Goal: Communication & Community: Answer question/provide support

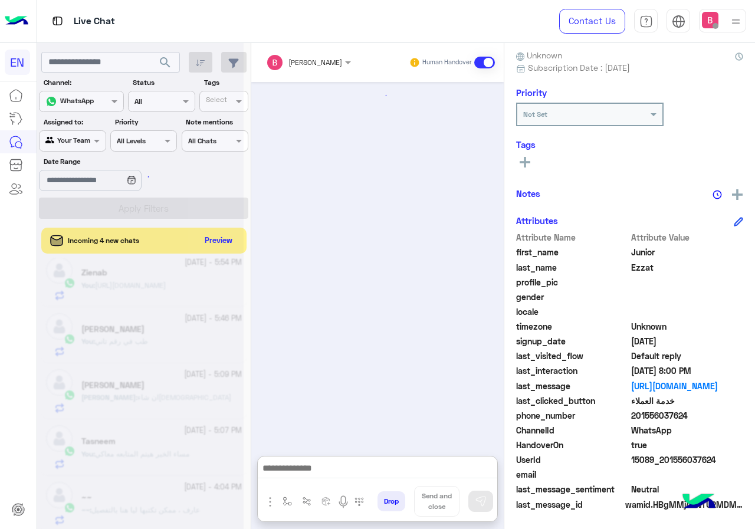
scroll to position [106, 0]
click at [221, 235] on div at bounding box center [140, 269] width 206 height 529
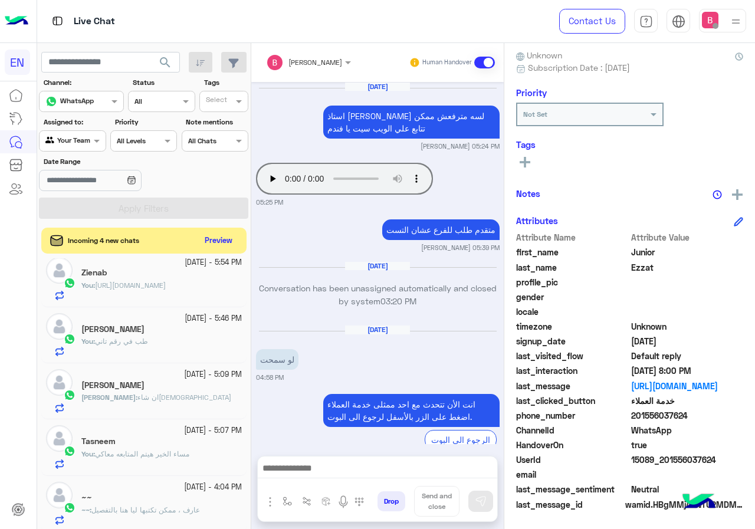
scroll to position [816, 0]
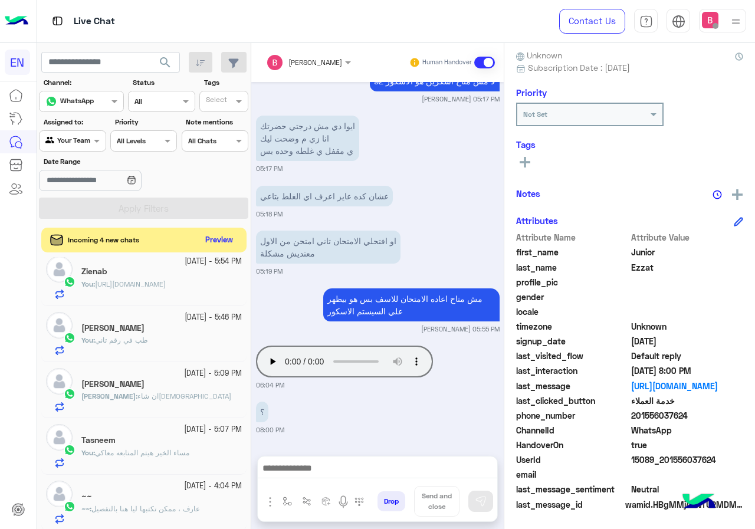
click at [221, 240] on button "Preview" at bounding box center [219, 240] width 37 height 16
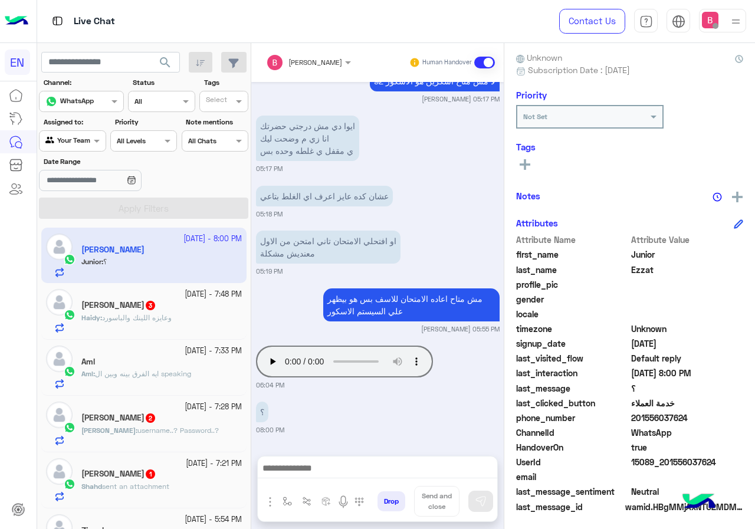
scroll to position [106, 0]
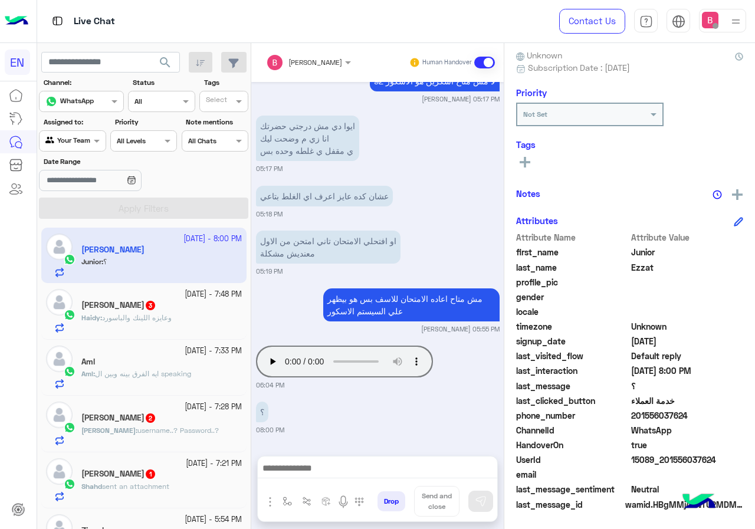
click at [147, 315] on span "وعايزه اللينك والباسورد" at bounding box center [137, 317] width 70 height 9
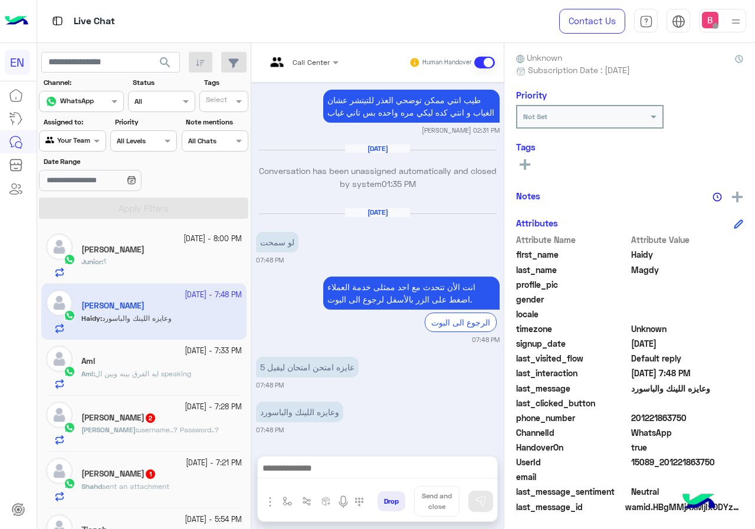
scroll to position [106, 0]
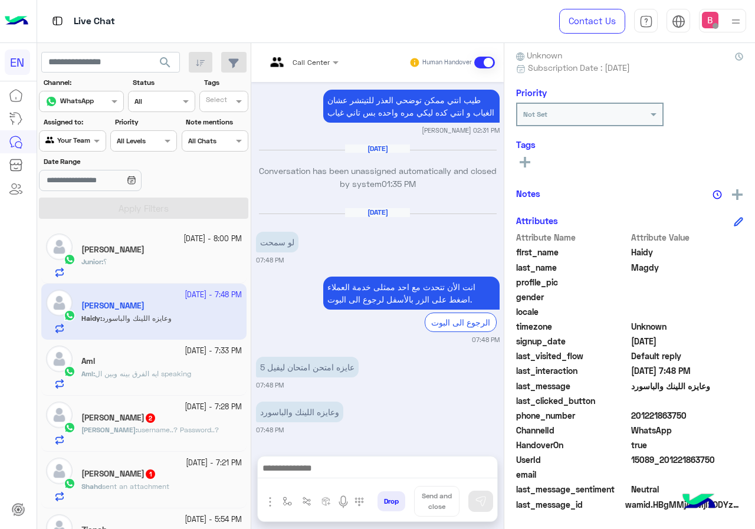
drag, startPoint x: 635, startPoint y: 415, endPoint x: 686, endPoint y: 416, distance: 50.1
click at [701, 416] on span "201221863750" at bounding box center [687, 415] width 113 height 12
copy span "01221863750"
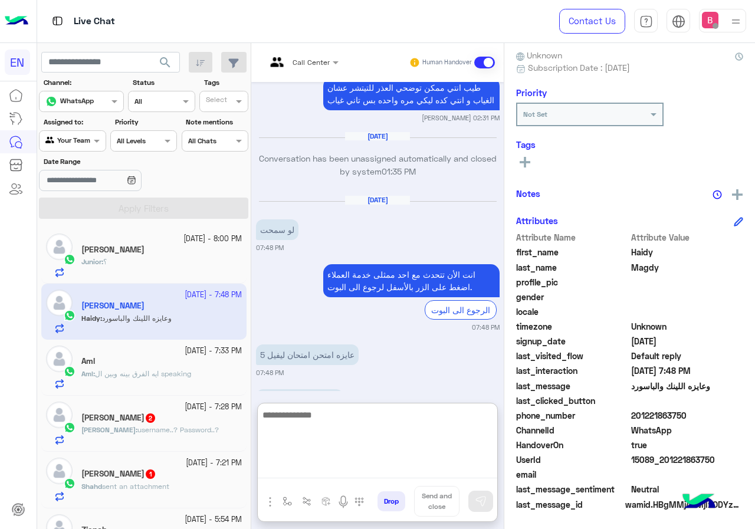
click at [295, 475] on textarea at bounding box center [377, 442] width 239 height 71
paste textarea "**********"
type textarea "**********"
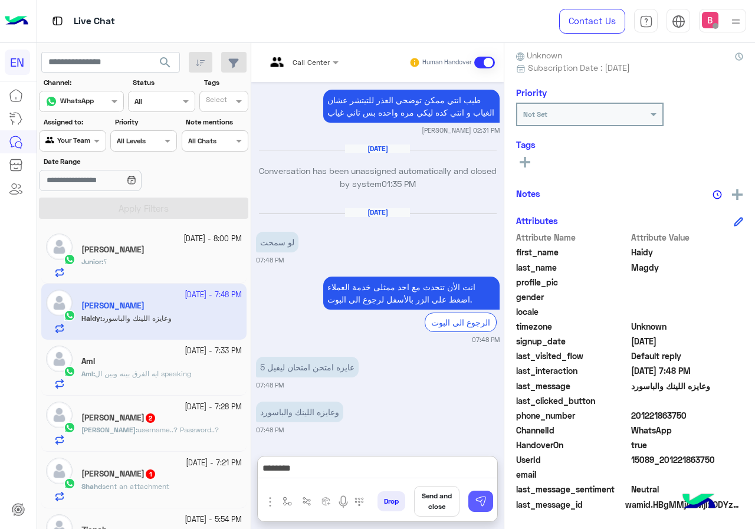
click at [475, 499] on img at bounding box center [481, 501] width 12 height 12
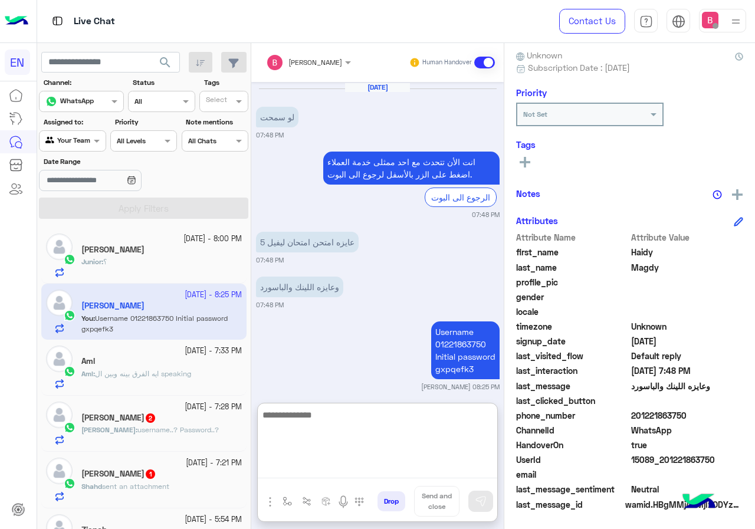
scroll to position [828, 0]
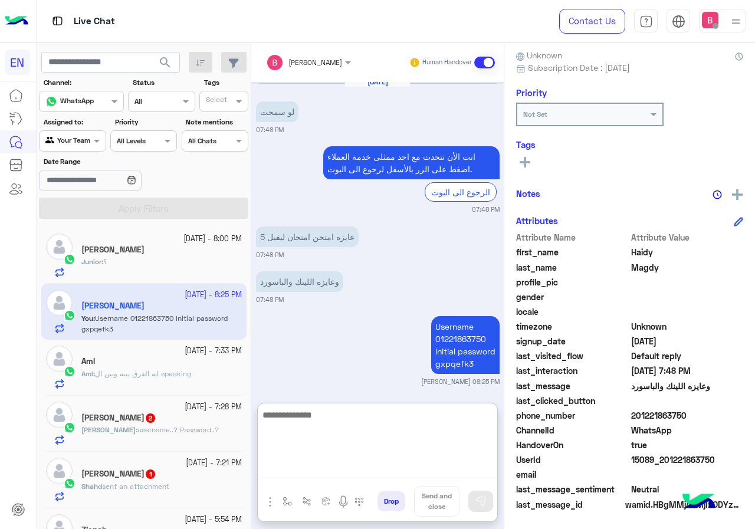
paste textarea "**********"
type textarea "**********"
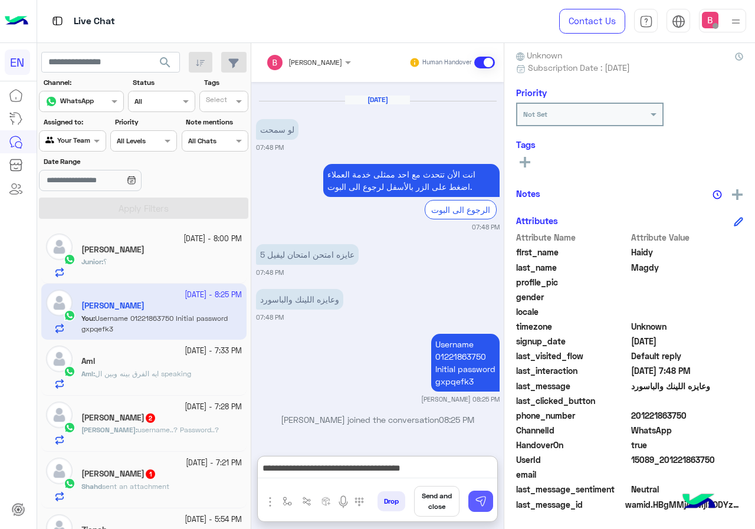
click at [482, 497] on img at bounding box center [481, 501] width 12 height 12
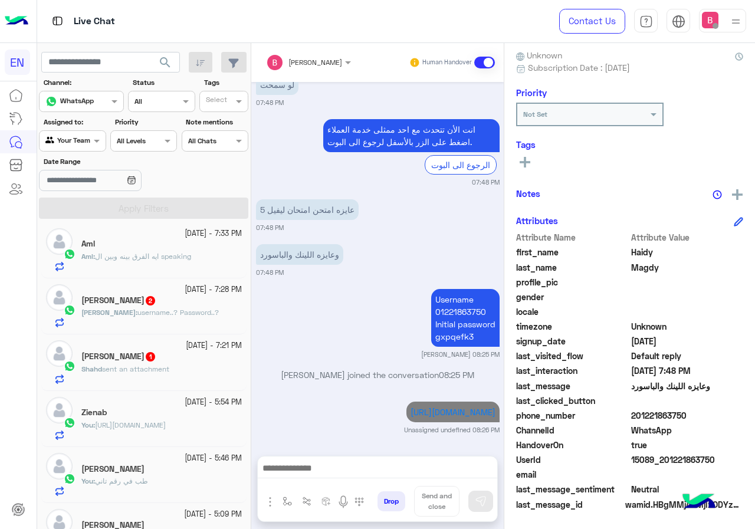
scroll to position [118, 0]
click at [173, 295] on div "[PERSON_NAME] 2" at bounding box center [161, 301] width 160 height 12
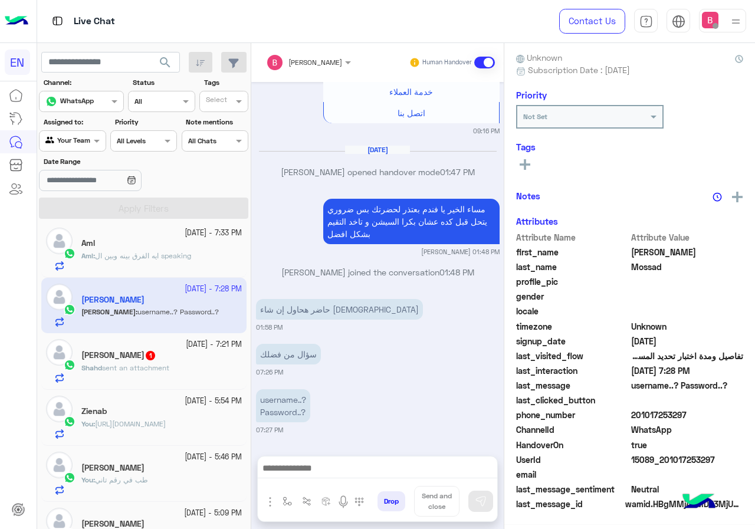
scroll to position [106, 0]
drag, startPoint x: 631, startPoint y: 413, endPoint x: 691, endPoint y: 421, distance: 60.6
click at [697, 421] on span "201017253297" at bounding box center [687, 415] width 113 height 12
drag, startPoint x: 673, startPoint y: 429, endPoint x: 646, endPoint y: 428, distance: 26.6
click at [673, 430] on span "WhatsApp" at bounding box center [687, 430] width 113 height 12
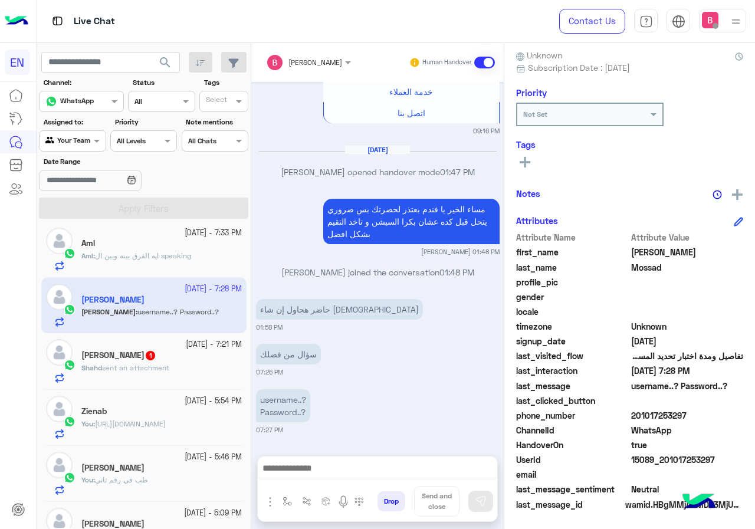
drag, startPoint x: 634, startPoint y: 415, endPoint x: 700, endPoint y: 418, distance: 66.7
click at [700, 418] on span "201017253297" at bounding box center [687, 415] width 113 height 12
copy span "01017253297"
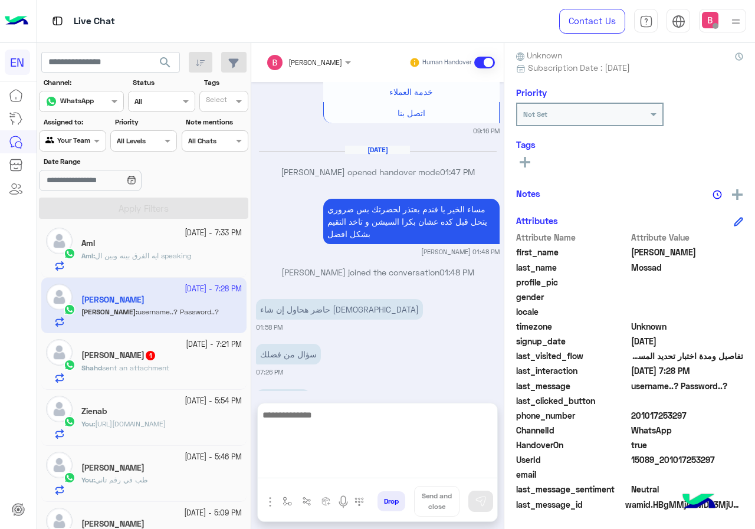
click at [343, 468] on textarea at bounding box center [377, 442] width 239 height 71
drag, startPoint x: 337, startPoint y: 461, endPoint x: 337, endPoint y: 454, distance: 7.1
paste textarea "**********"
type textarea "**********"
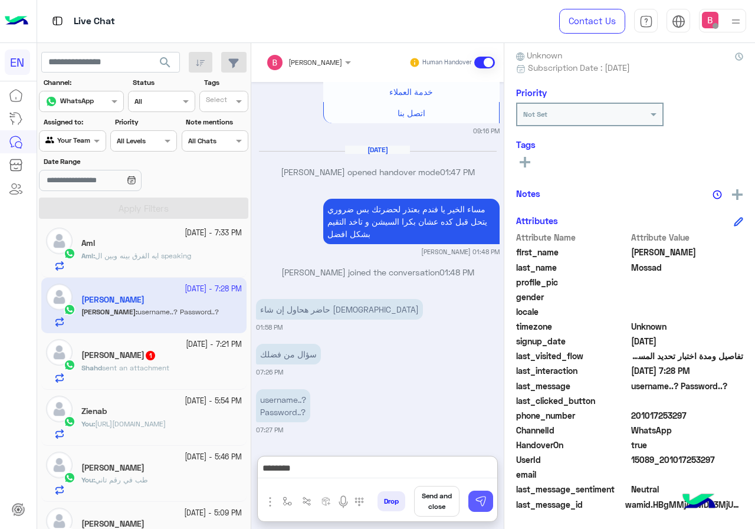
drag, startPoint x: 486, startPoint y: 505, endPoint x: 476, endPoint y: 506, distance: 9.5
click at [486, 504] on img at bounding box center [481, 501] width 12 height 12
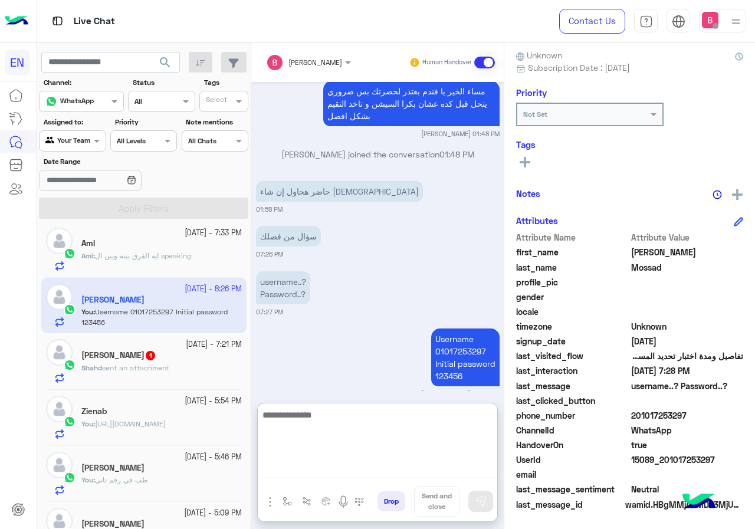
scroll to position [442, 0]
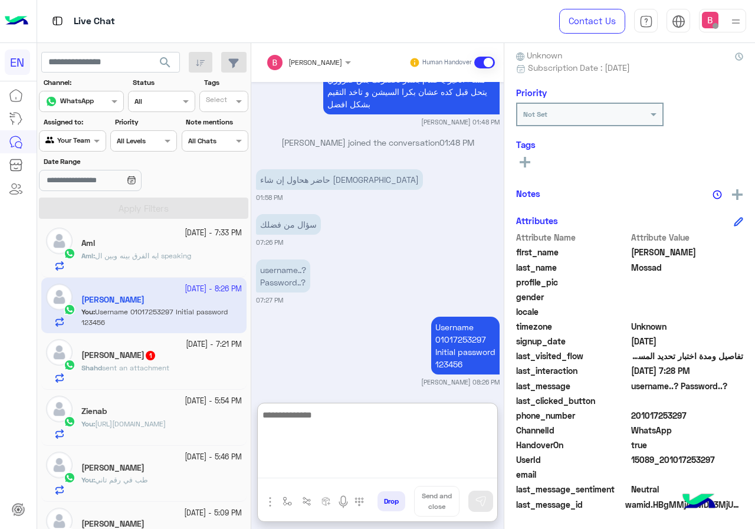
paste textarea "**********"
type textarea "**********"
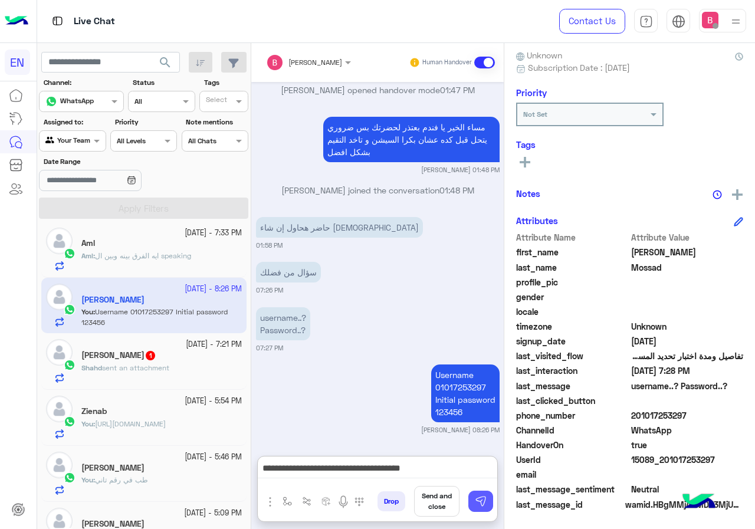
click at [484, 500] on img at bounding box center [481, 501] width 12 height 12
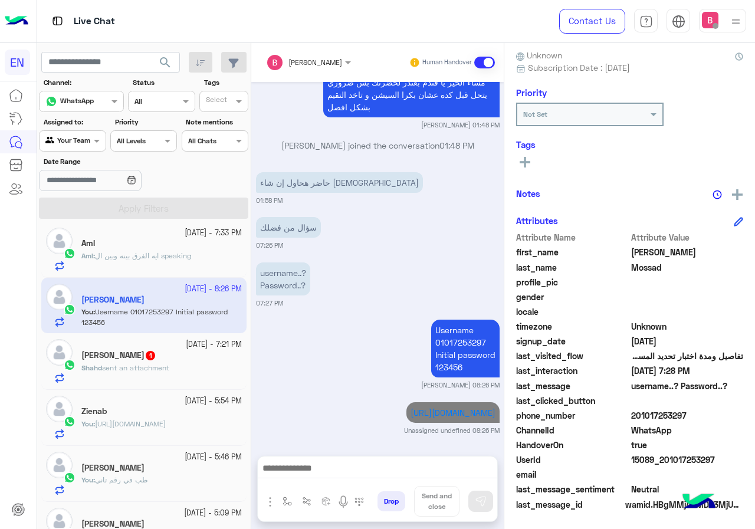
scroll to position [439, 0]
click at [142, 370] on span "sent an attachment" at bounding box center [135, 367] width 67 height 9
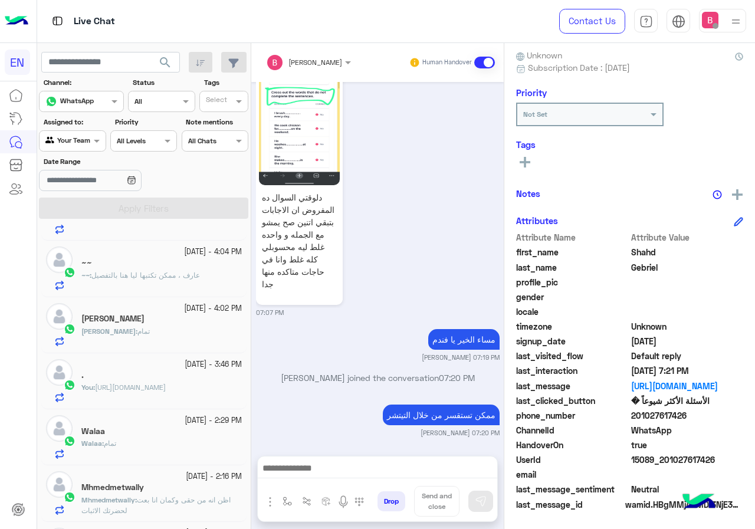
scroll to position [531, 0]
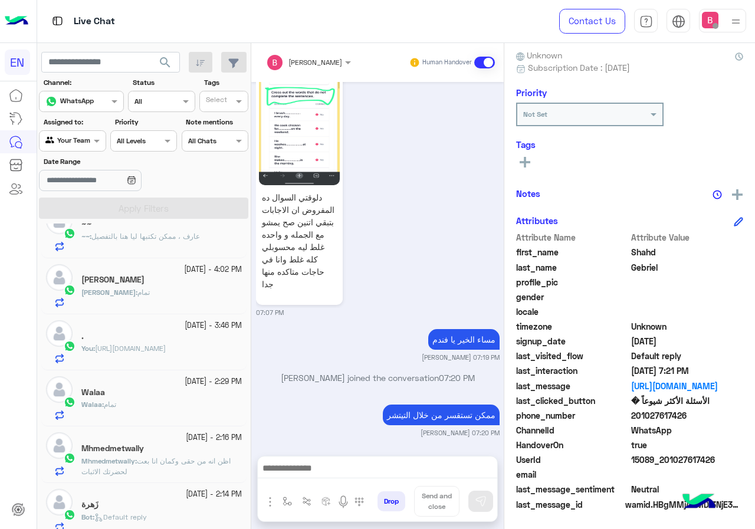
click at [82, 149] on div "Agent Filter Your Team" at bounding box center [72, 140] width 67 height 21
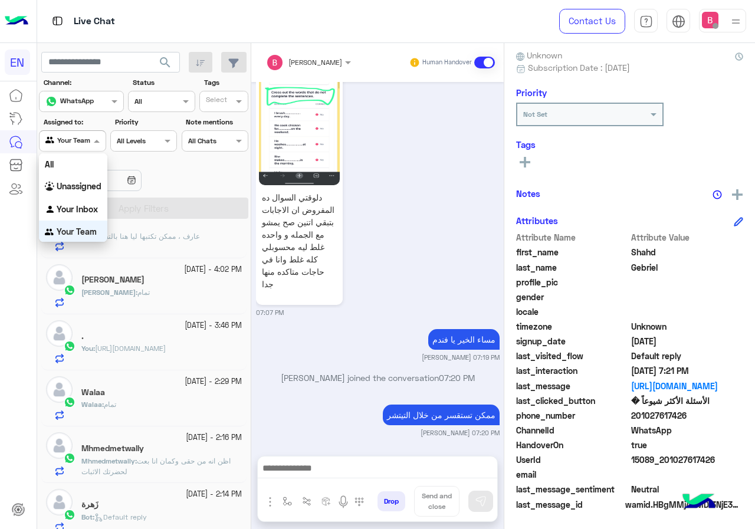
scroll to position [1, 0]
click at [88, 184] on b "Unassigned" at bounding box center [79, 185] width 45 height 10
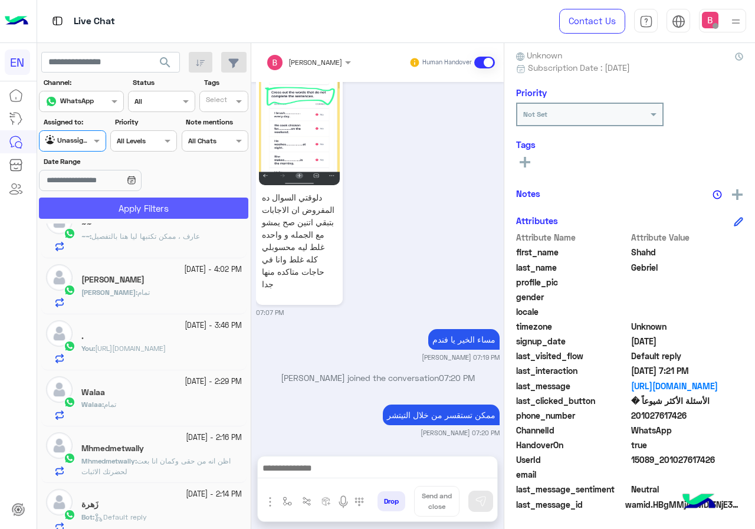
click at [101, 206] on button "Apply Filters" at bounding box center [143, 207] width 209 height 21
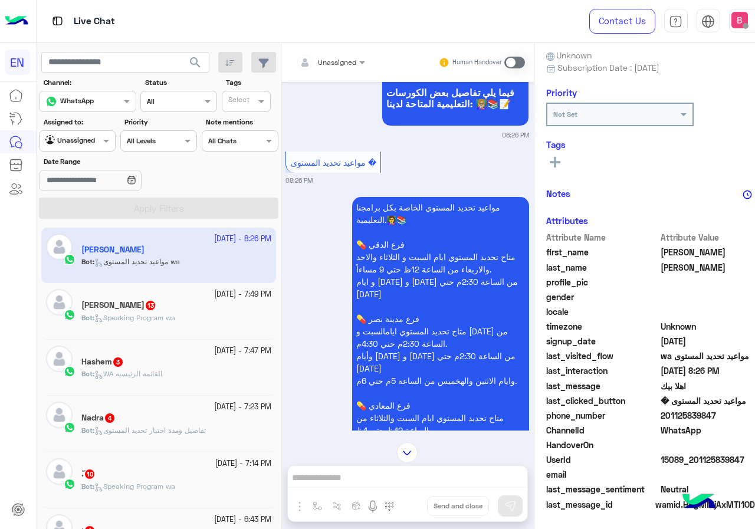
scroll to position [1153, 0]
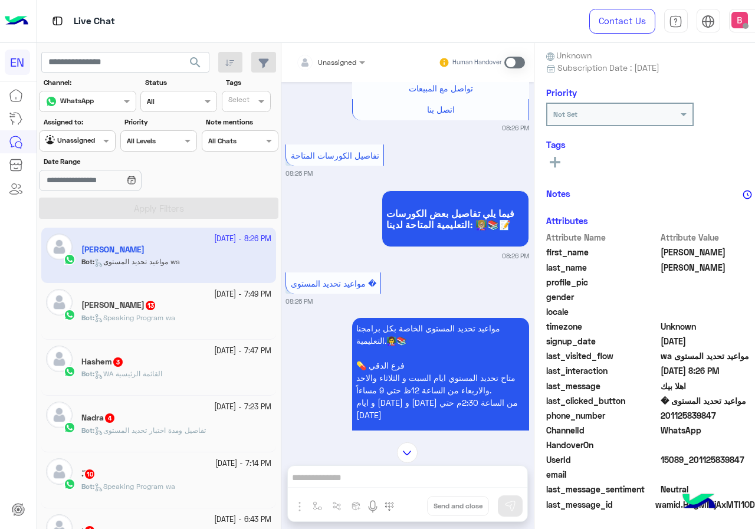
click at [339, 70] on div "Unassigned" at bounding box center [326, 63] width 61 height 24
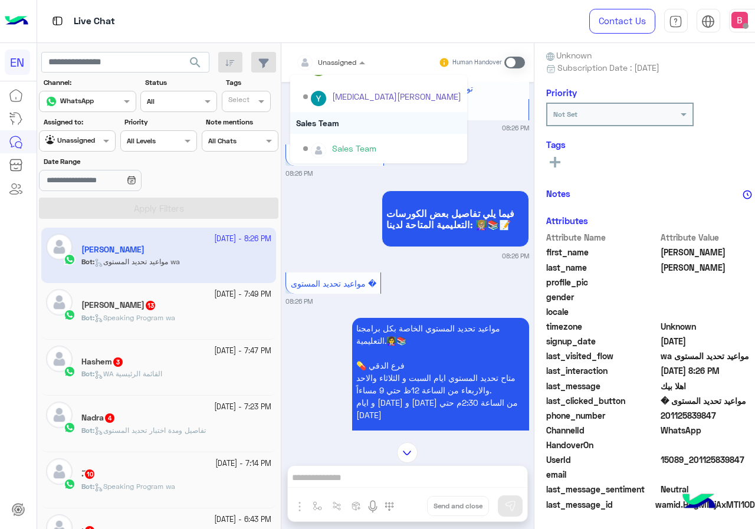
scroll to position [196, 0]
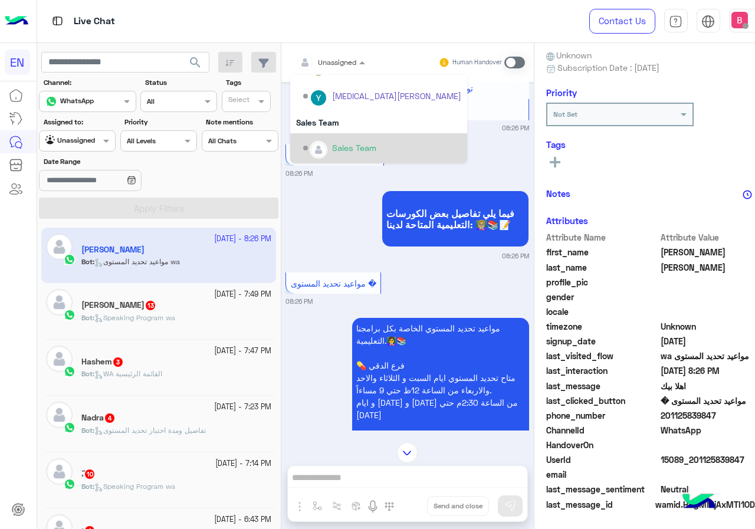
click at [335, 136] on div "Sales Team" at bounding box center [378, 148] width 177 height 30
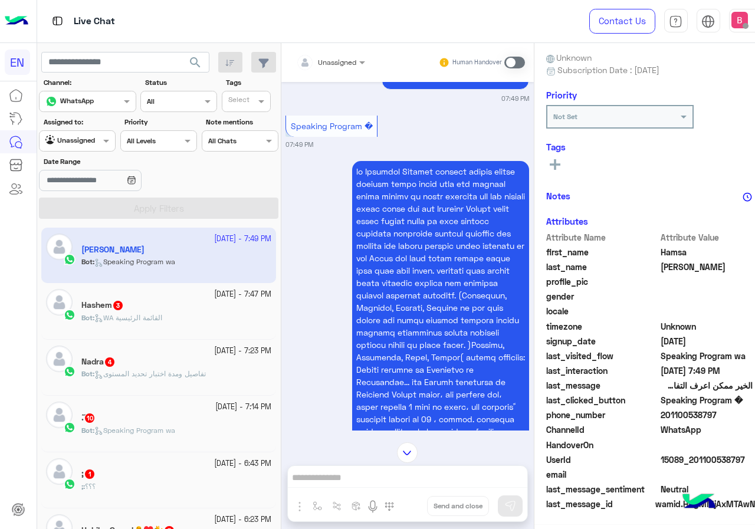
scroll to position [106, 0]
click at [344, 60] on div at bounding box center [330, 60] width 81 height 11
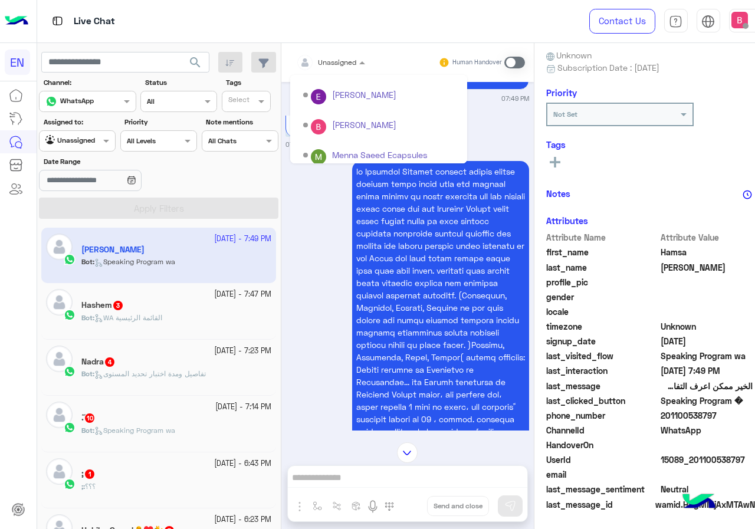
scroll to position [196, 0]
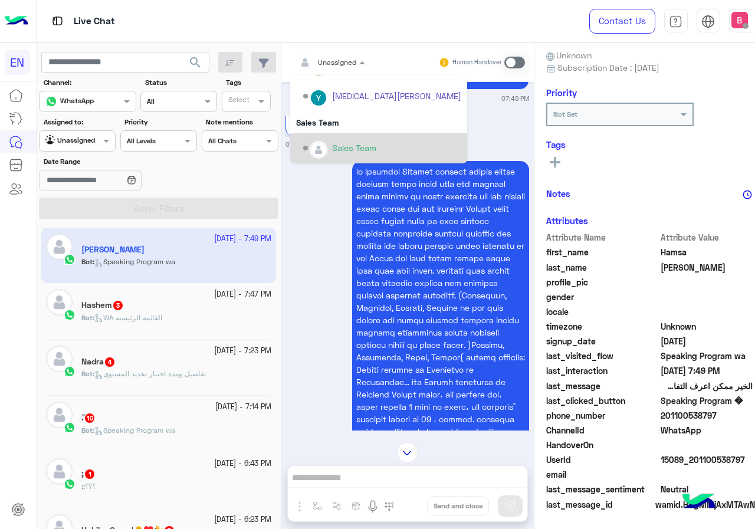
click at [350, 150] on div "Sales Team" at bounding box center [354, 147] width 44 height 12
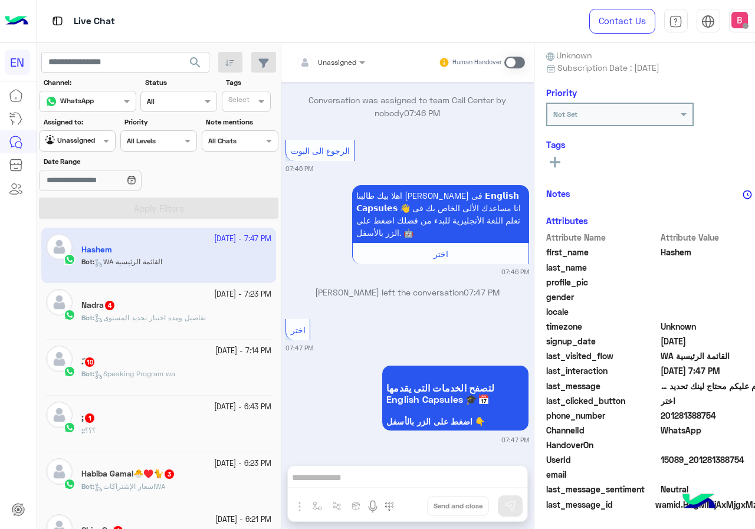
drag, startPoint x: 670, startPoint y: 416, endPoint x: 746, endPoint y: 416, distance: 76.0
click at [746, 416] on span "201281388754" at bounding box center [716, 415] width 113 height 12
copy span "01281388754"
click at [408, 484] on div "Unassigned Human Handover [DATE] السلام عليكم محتاج لينك تحديد المستوي الاسم : …" at bounding box center [407, 288] width 252 height 490
click at [522, 63] on span at bounding box center [514, 63] width 21 height 12
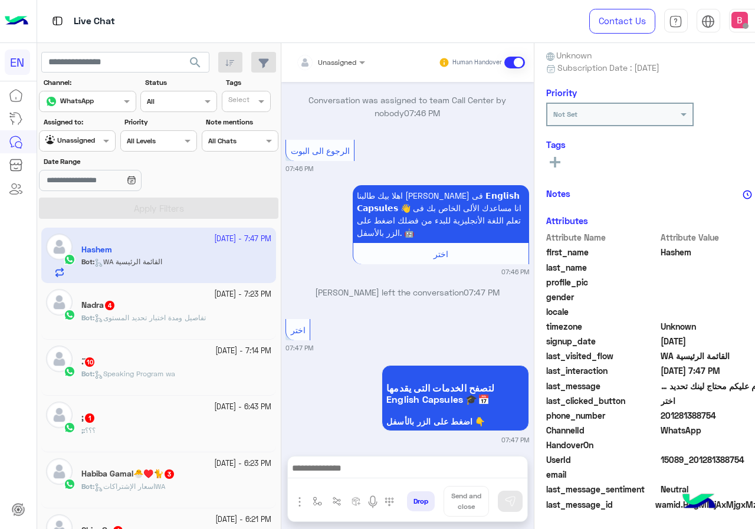
scroll to position [229, 0]
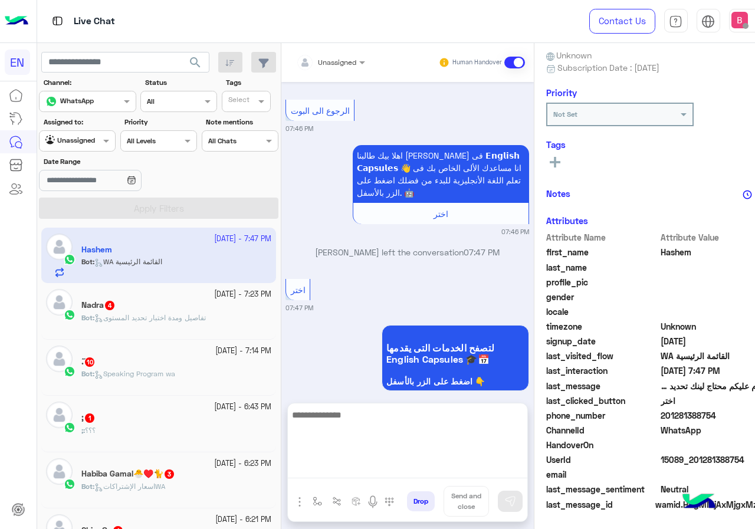
click at [424, 466] on textarea at bounding box center [407, 442] width 239 height 71
type textarea "**********"
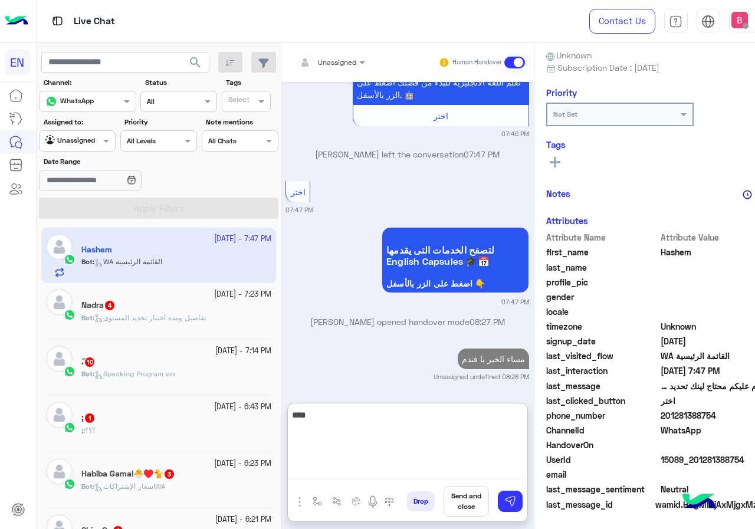
type textarea "*****"
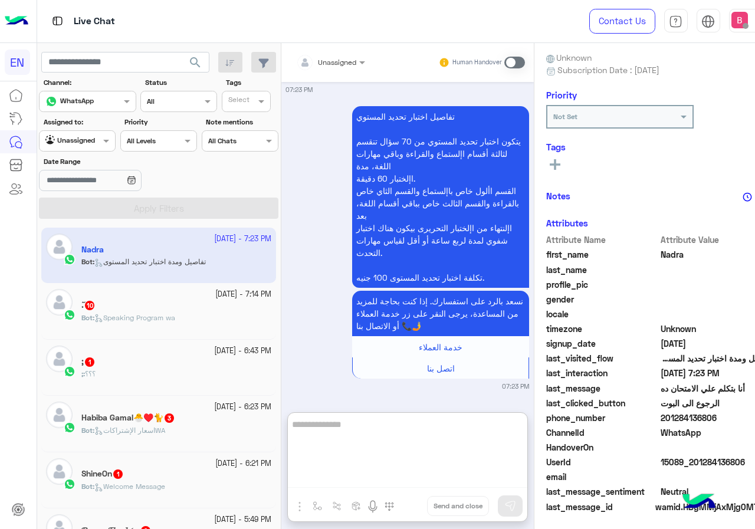
scroll to position [106, 0]
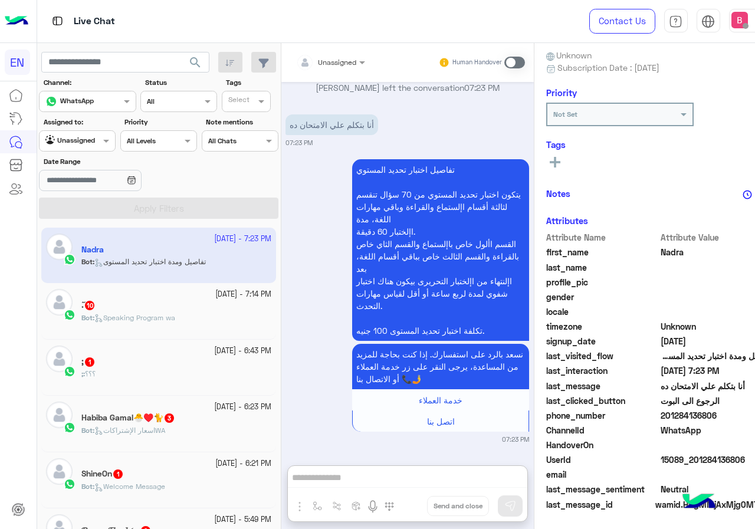
click at [76, 132] on div "Agent Filter Unassigned" at bounding box center [77, 140] width 77 height 21
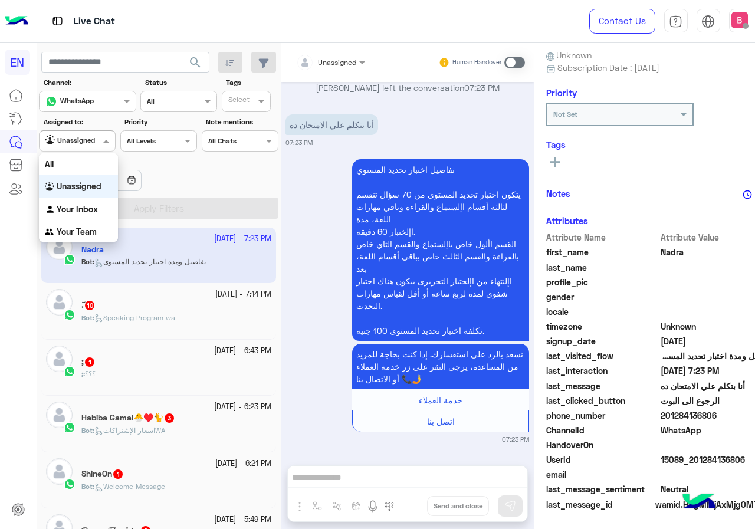
scroll to position [809, 0]
click at [80, 207] on b "Your Inbox" at bounding box center [77, 209] width 41 height 10
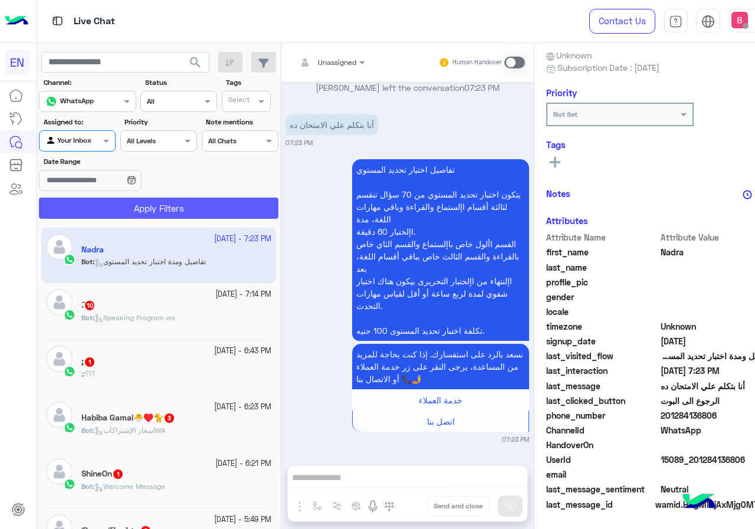
click at [101, 213] on button "Apply Filters" at bounding box center [158, 207] width 239 height 21
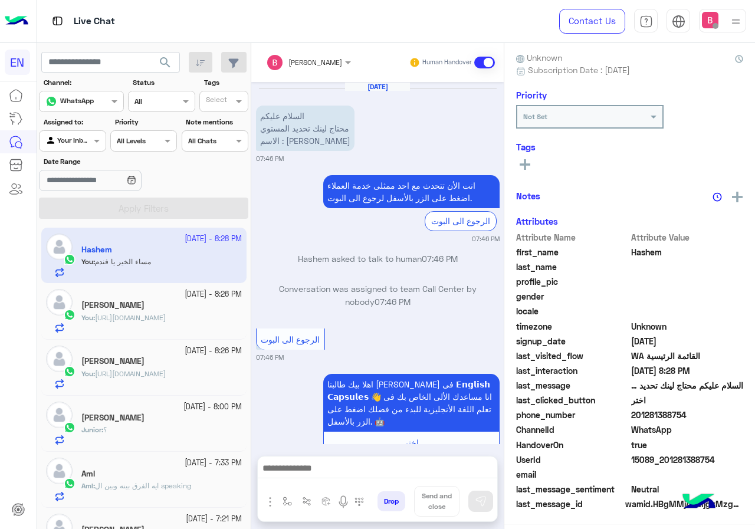
scroll to position [104, 0]
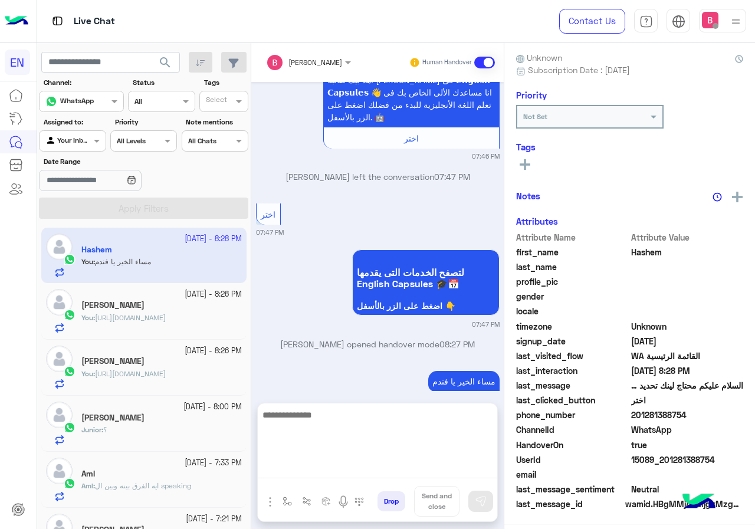
click at [442, 464] on textarea at bounding box center [377, 442] width 239 height 71
type textarea "**********"
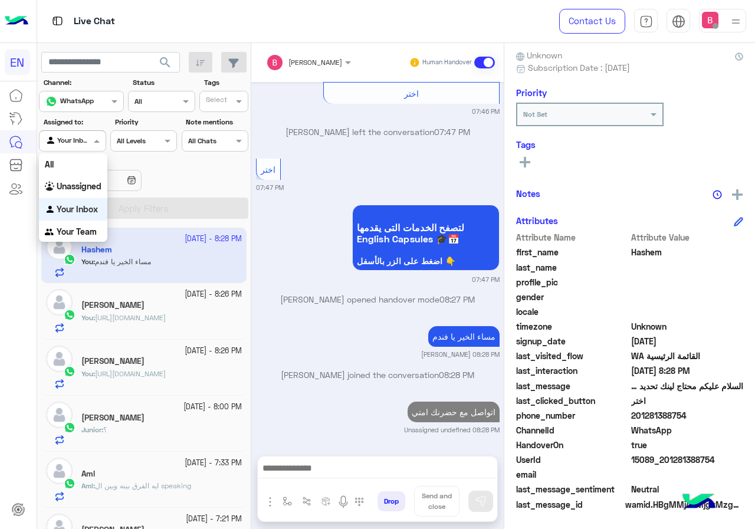
click at [78, 140] on div at bounding box center [71, 139] width 65 height 11
click at [77, 183] on b "Unassigned" at bounding box center [79, 186] width 45 height 10
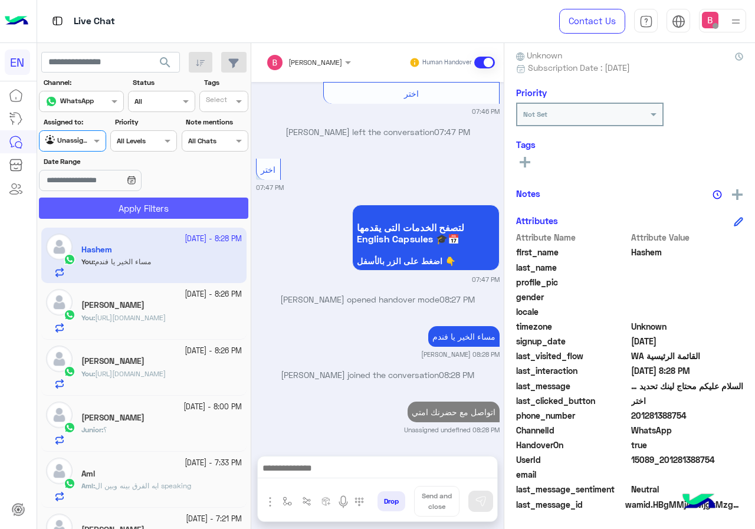
click at [98, 203] on button "Apply Filters" at bounding box center [143, 207] width 209 height 21
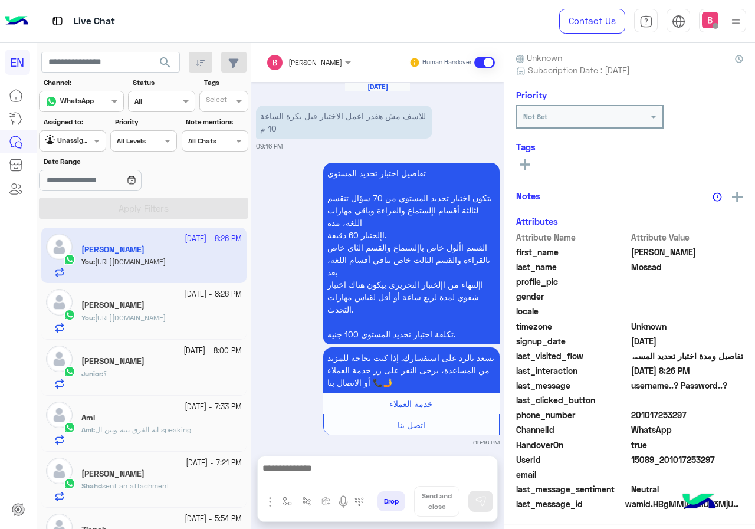
scroll to position [104, 0]
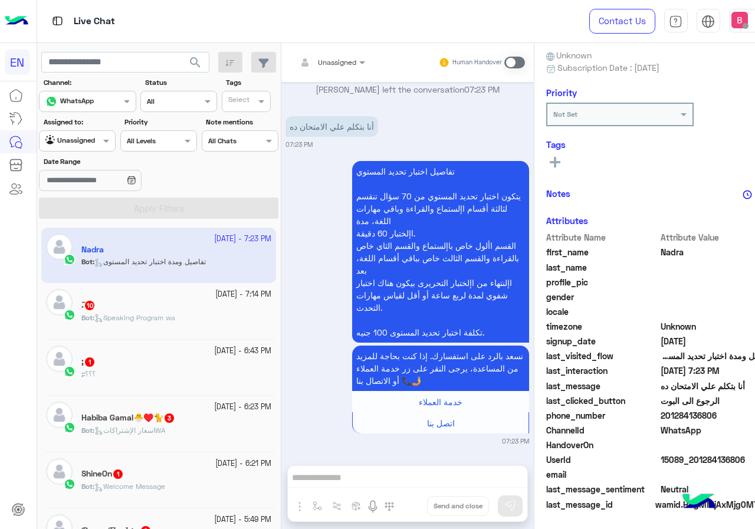
scroll to position [809, 0]
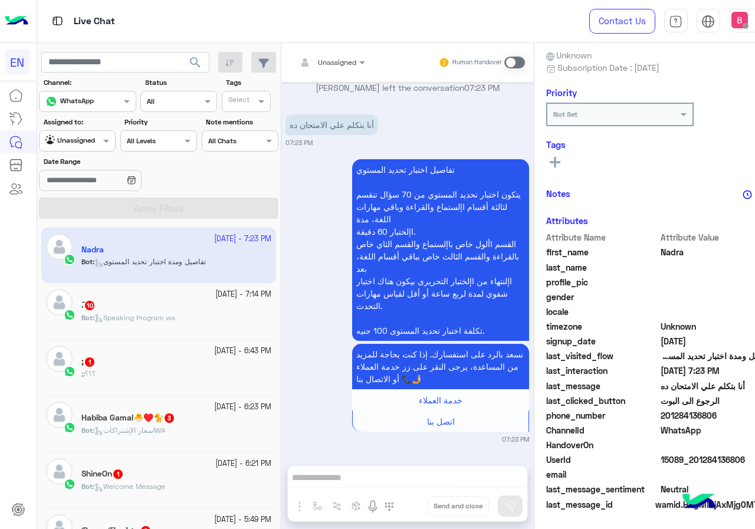
drag, startPoint x: 668, startPoint y: 416, endPoint x: 707, endPoint y: 413, distance: 39.1
click at [743, 409] on span "201284136806" at bounding box center [716, 415] width 113 height 12
copy span "01284136806"
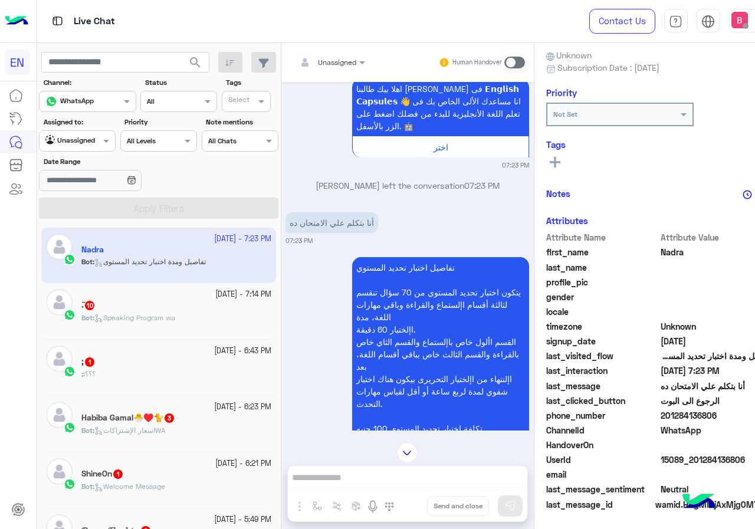
scroll to position [632, 0]
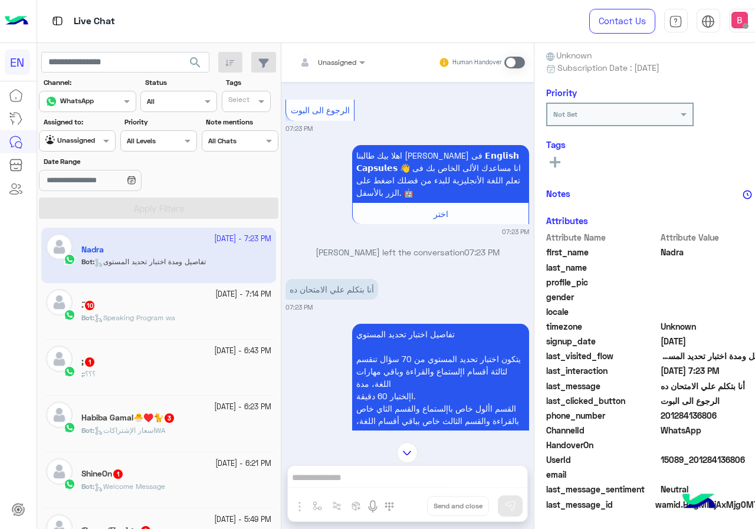
click at [516, 60] on span at bounding box center [514, 63] width 21 height 12
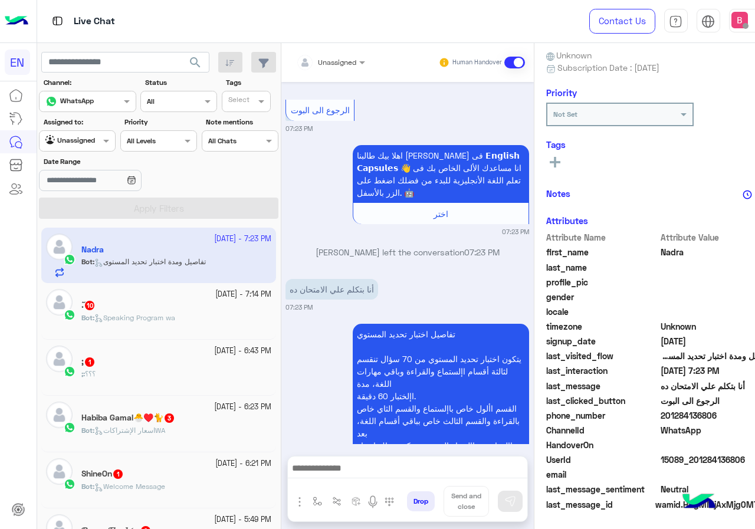
scroll to position [849, 0]
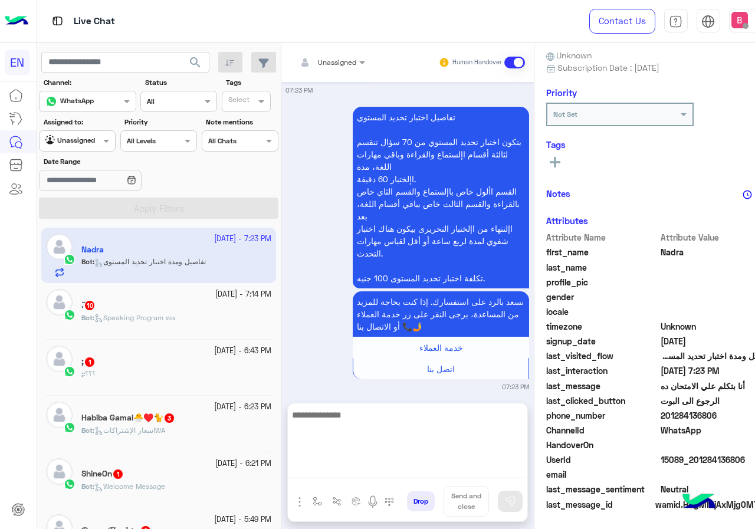
click at [395, 475] on textarea at bounding box center [407, 442] width 239 height 71
type textarea "**********"
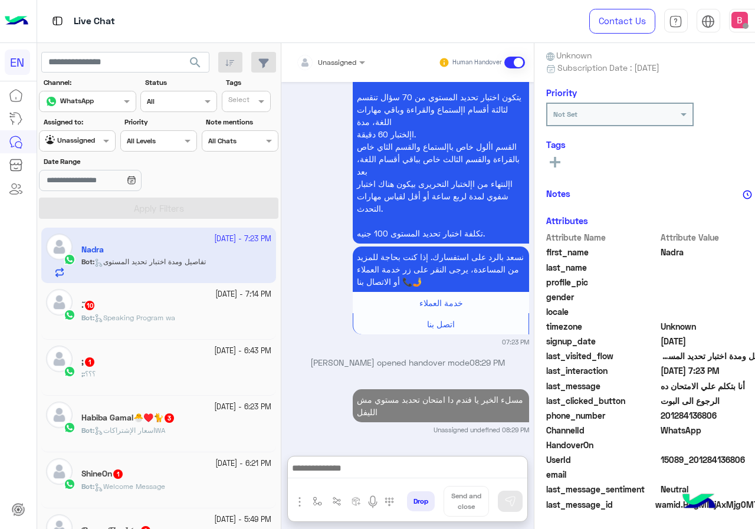
click at [194, 305] on div "ٓ. 10" at bounding box center [176, 306] width 190 height 12
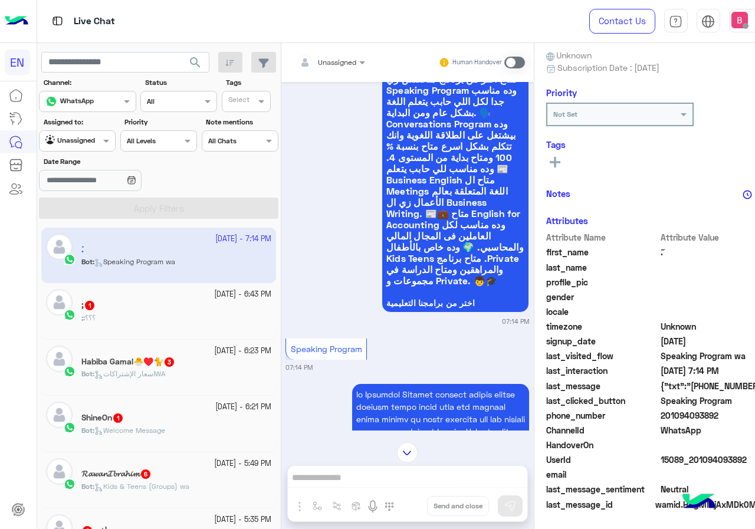
scroll to position [1698, 0]
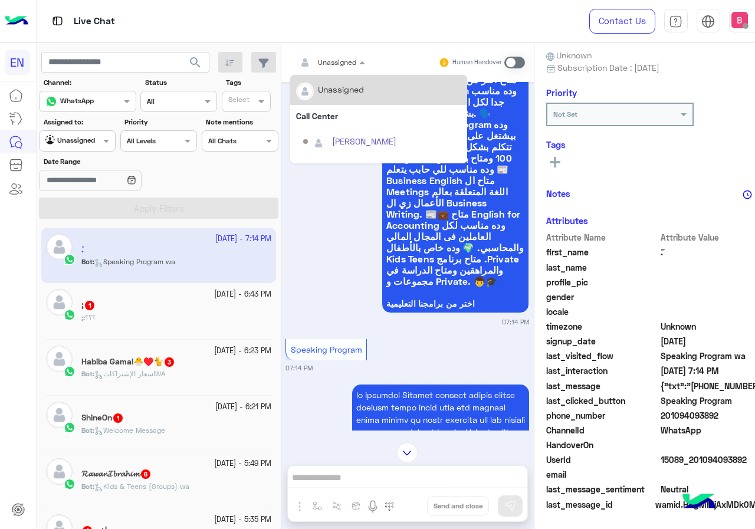
click at [342, 68] on div "Unassigned" at bounding box center [326, 63] width 61 height 24
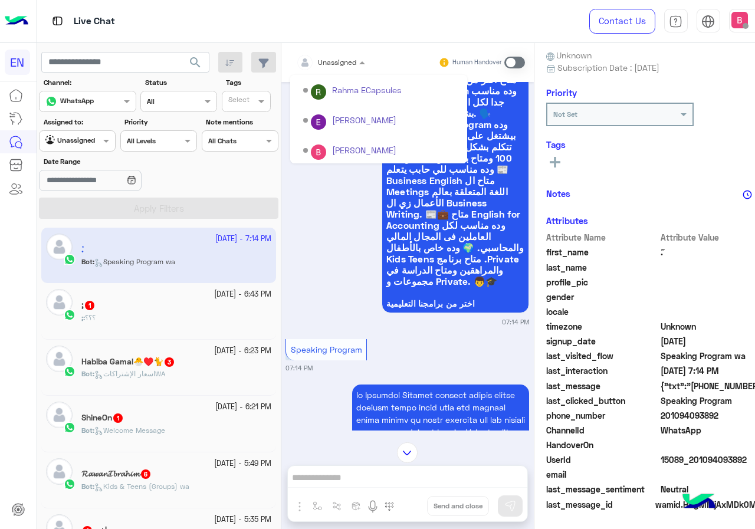
scroll to position [196, 0]
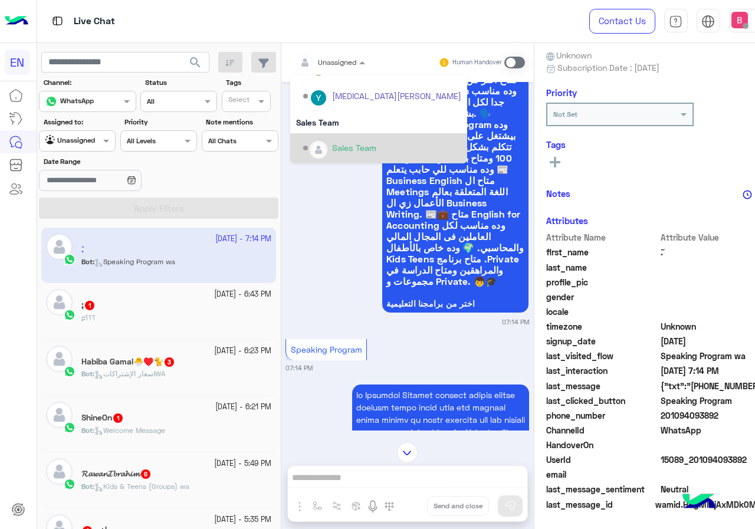
click at [338, 144] on div "Sales Team" at bounding box center [354, 147] width 44 height 12
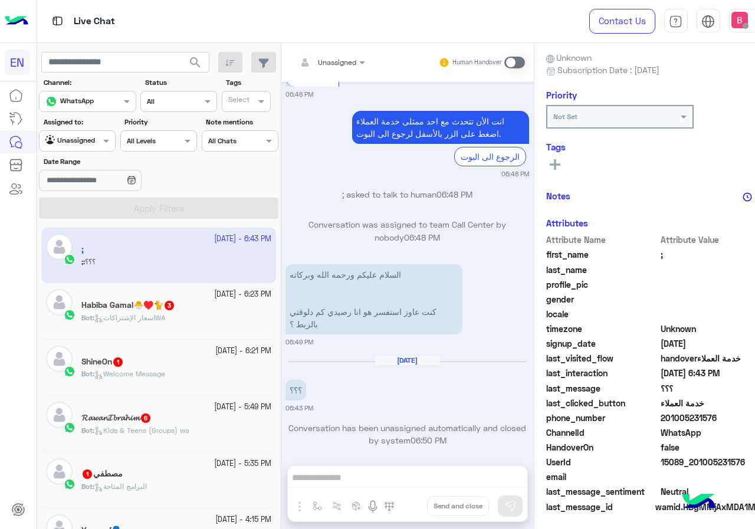
scroll to position [106, 0]
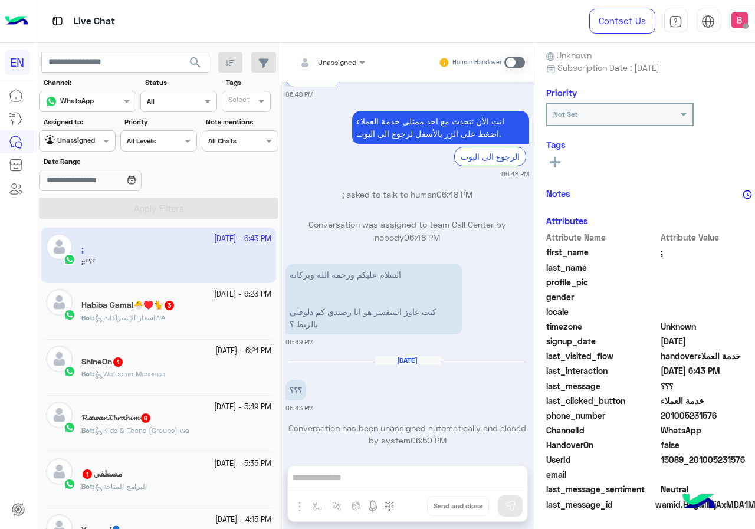
drag, startPoint x: 670, startPoint y: 416, endPoint x: 721, endPoint y: 417, distance: 51.3
click at [746, 414] on span "201005231576" at bounding box center [716, 415] width 113 height 12
copy span "01005231576"
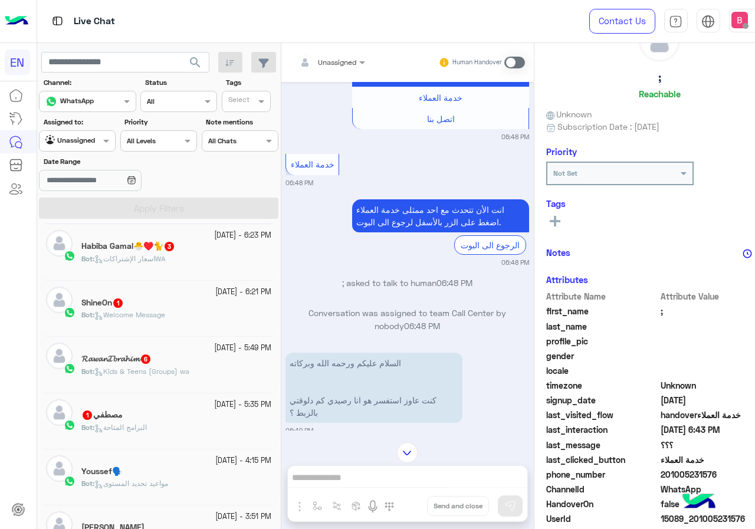
scroll to position [968, 0]
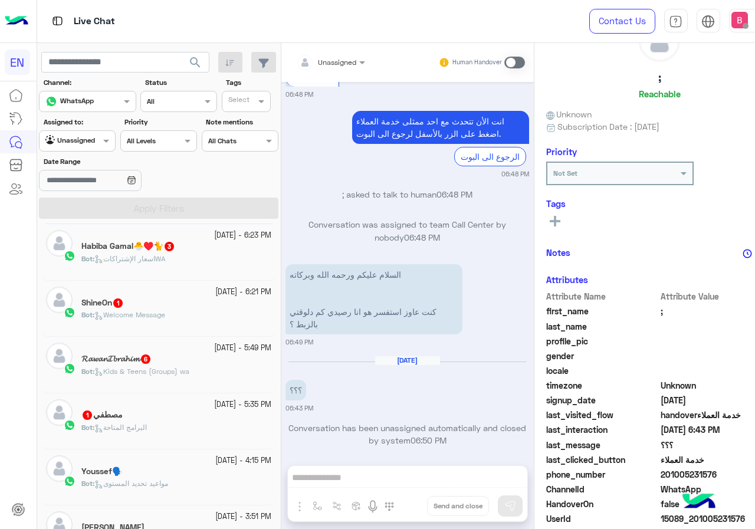
click at [413, 480] on div "Unassigned Human Handover [DATE] Conversation has been unassigned automatically…" at bounding box center [407, 288] width 252 height 490
click at [419, 472] on div "Unassigned Human Handover [DATE] Conversation has been unassigned automatically…" at bounding box center [407, 288] width 252 height 490
click at [525, 55] on div "Human Handover" at bounding box center [481, 62] width 87 height 21
click at [523, 59] on span at bounding box center [514, 63] width 21 height 12
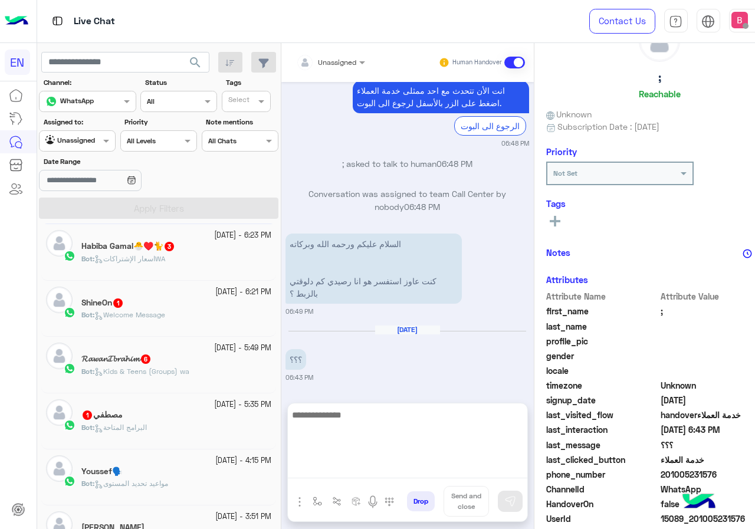
click at [393, 471] on textarea at bounding box center [407, 442] width 239 height 71
type textarea "**********"
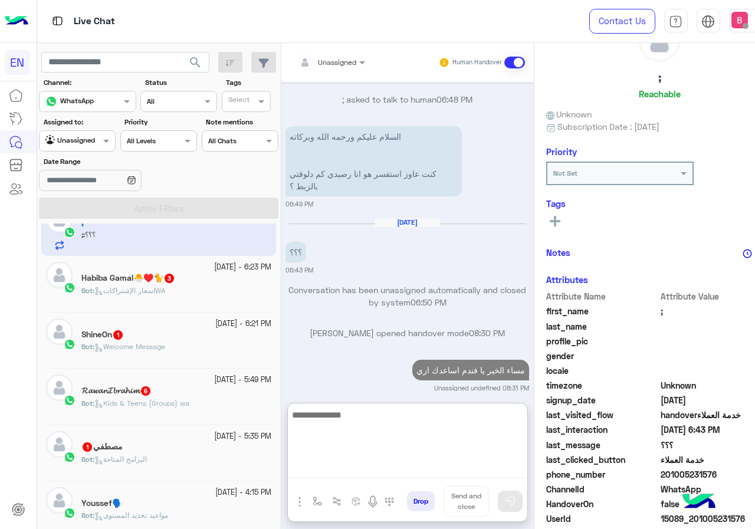
scroll to position [0, 0]
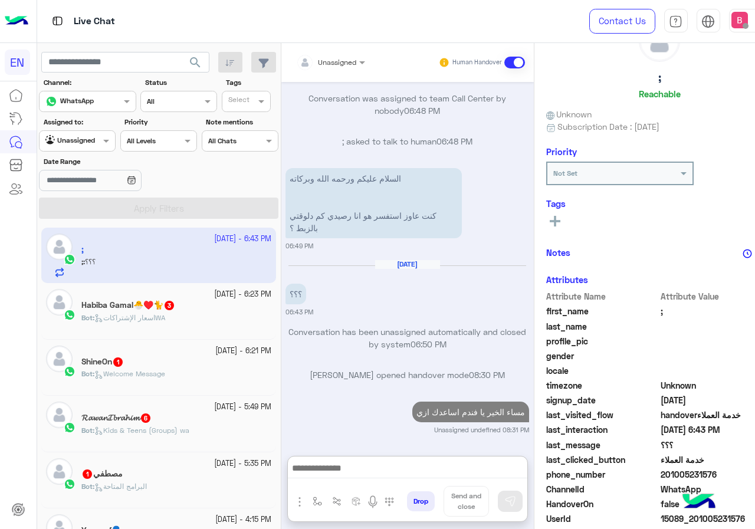
click at [175, 322] on div "Bot : اسعار الإشتراكاتWA" at bounding box center [176, 322] width 190 height 21
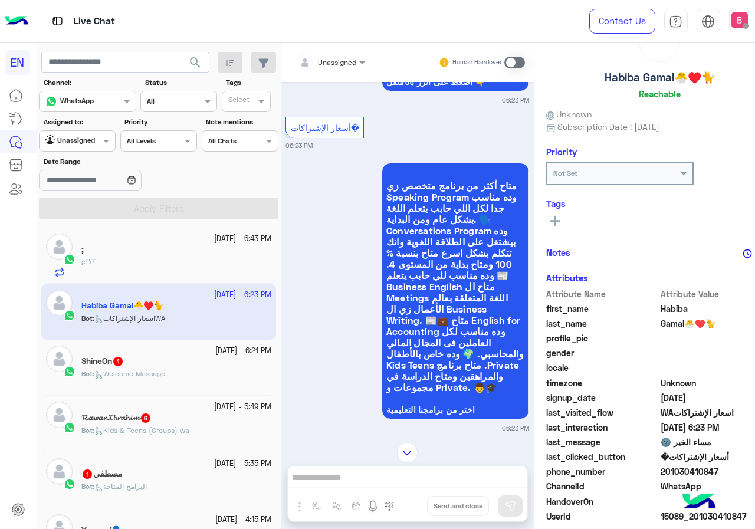
scroll to position [3, 0]
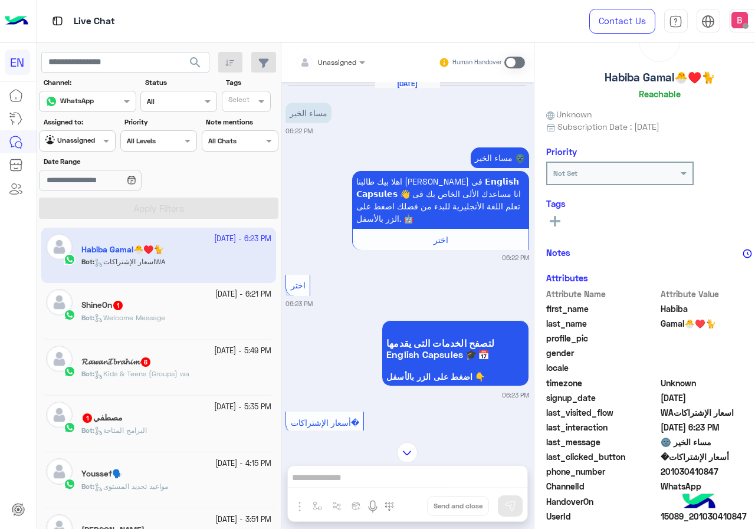
click at [340, 66] on span "Unassigned" at bounding box center [337, 62] width 38 height 9
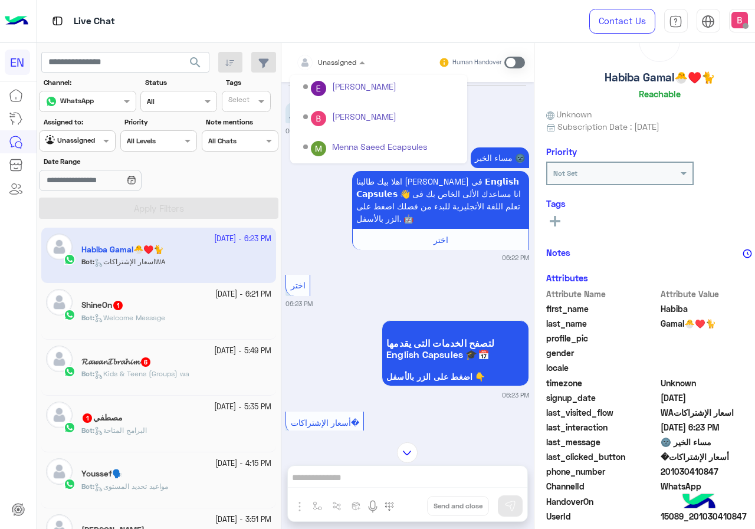
scroll to position [196, 0]
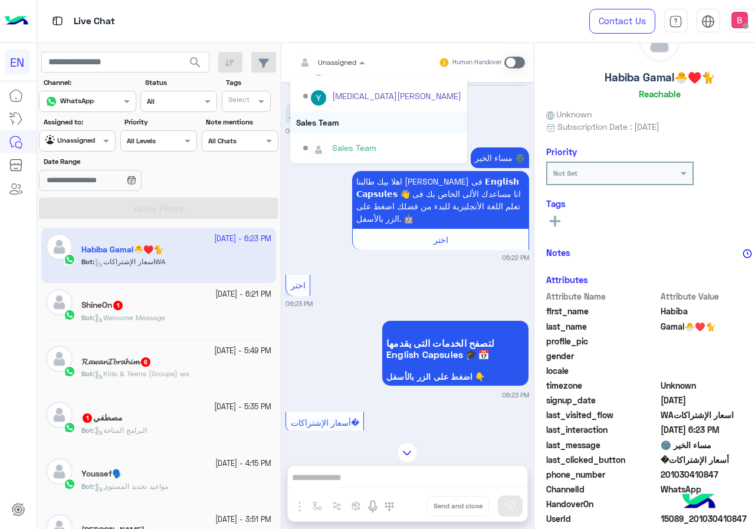
click at [342, 136] on div "Sales Team" at bounding box center [378, 148] width 177 height 30
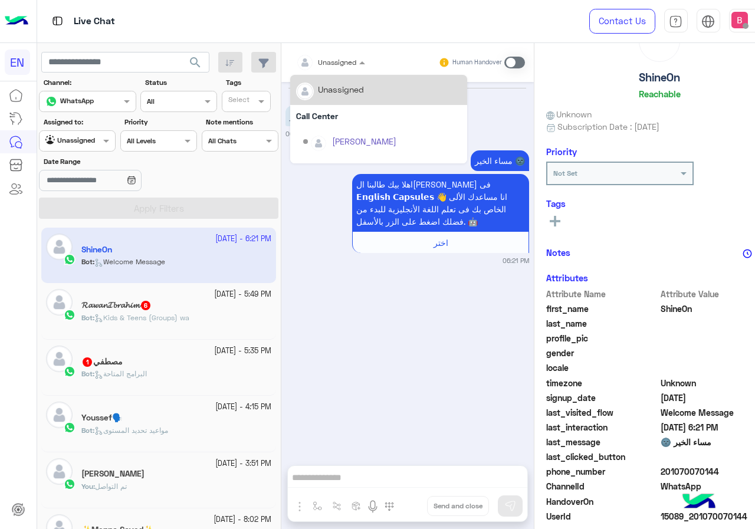
click at [348, 55] on div at bounding box center [330, 60] width 81 height 11
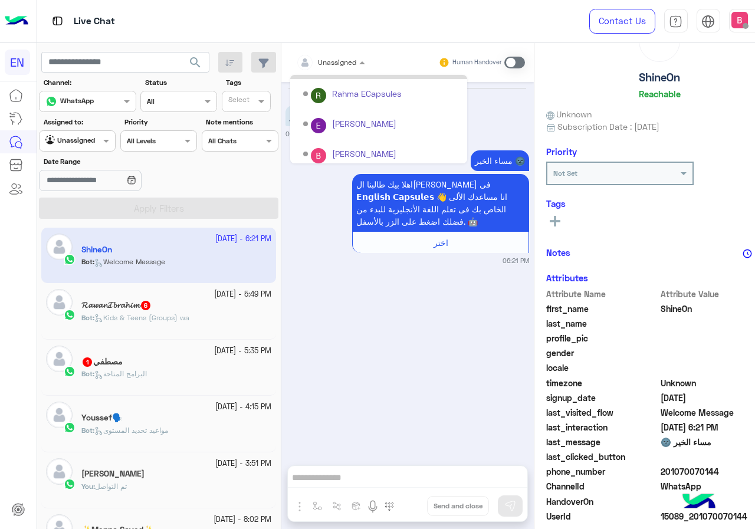
scroll to position [196, 0]
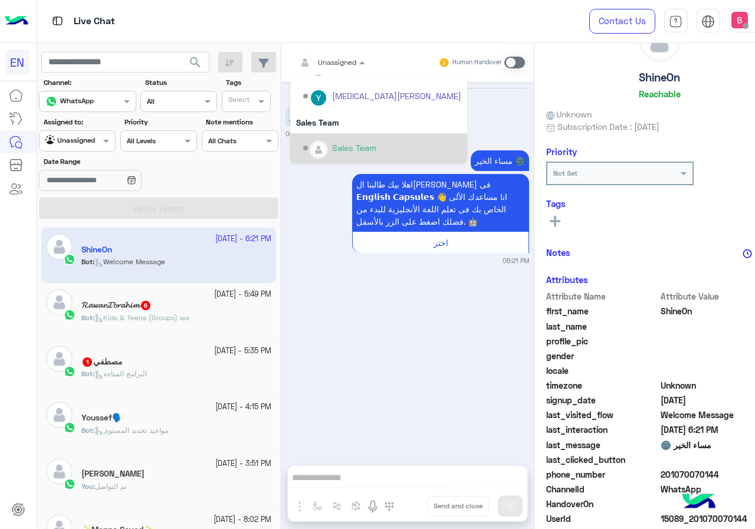
click at [340, 153] on div "Sales Team" at bounding box center [354, 147] width 44 height 12
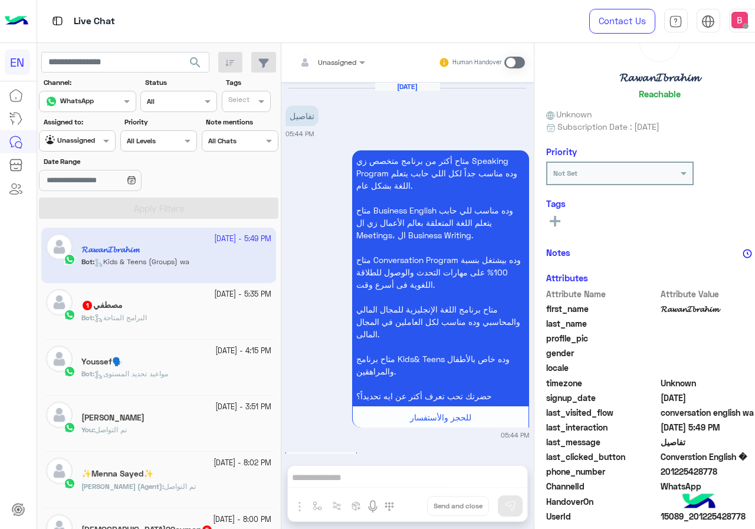
scroll to position [1841, 0]
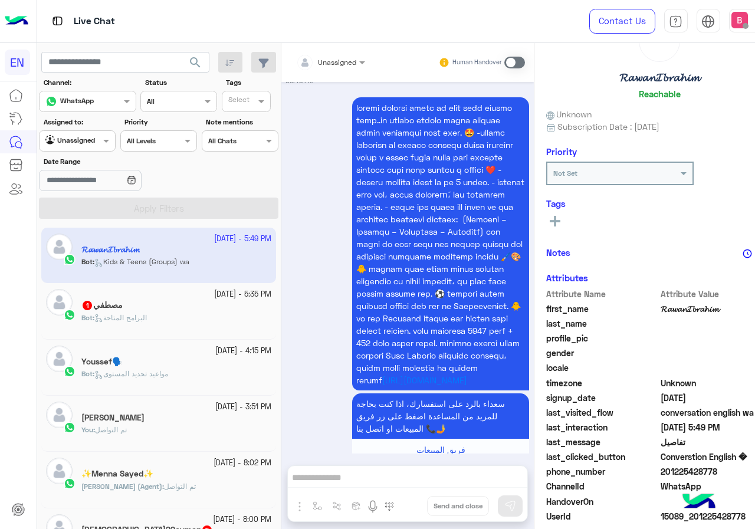
click at [155, 262] on app-inbox-user "[DATE] - 5:49 PM 𝓡𝓪𝔀𝓪𝓷𝓘𝓫𝓻𝓪𝓱𝓲𝓶 Bot : Kids & Teens (Groups) wa" at bounding box center [158, 255] width 235 height 55
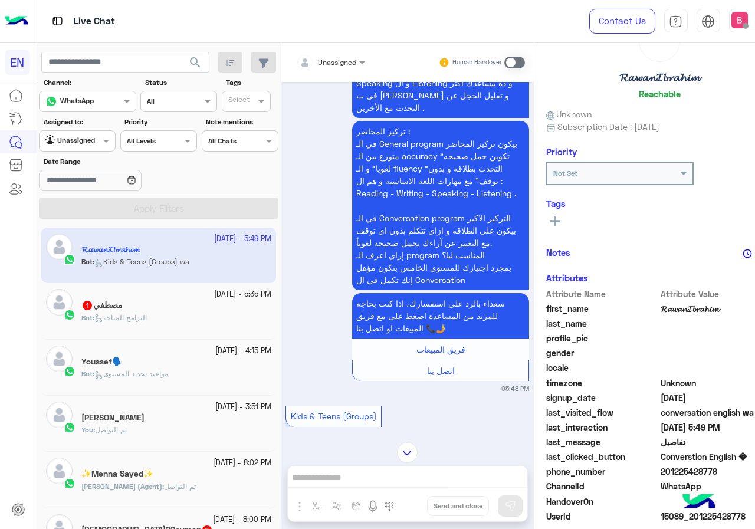
click at [352, 70] on div "Unassigned" at bounding box center [326, 63] width 61 height 24
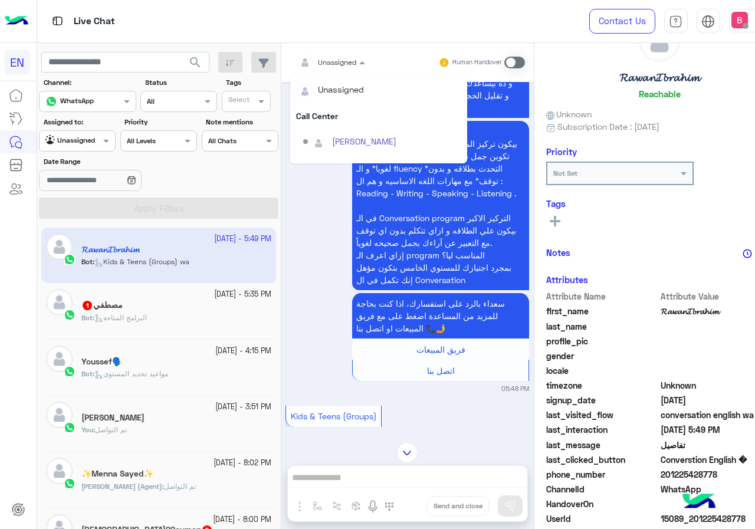
scroll to position [196, 0]
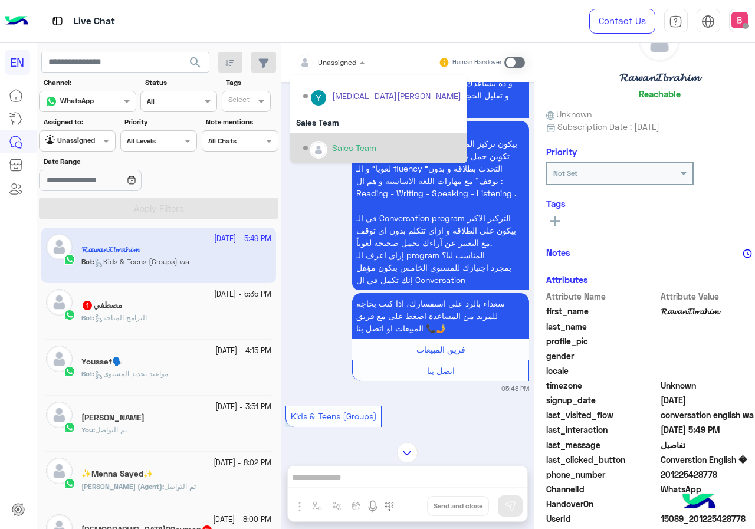
click at [341, 149] on div "Sales Team" at bounding box center [354, 147] width 44 height 12
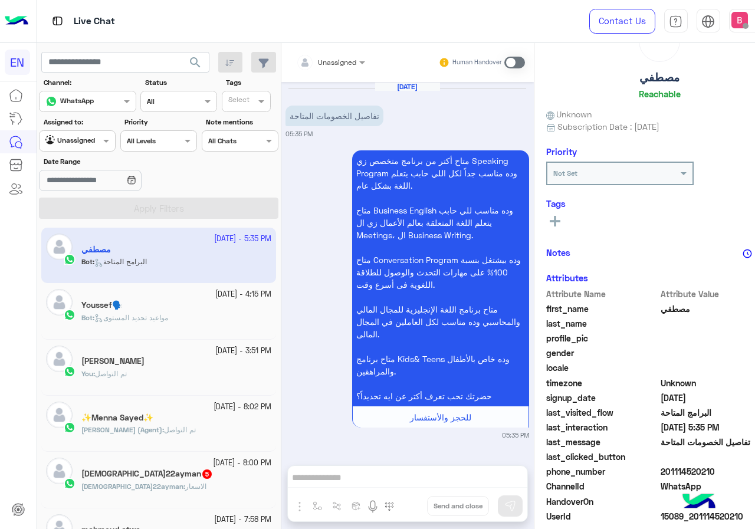
click at [351, 67] on div "Unassigned" at bounding box center [337, 62] width 38 height 11
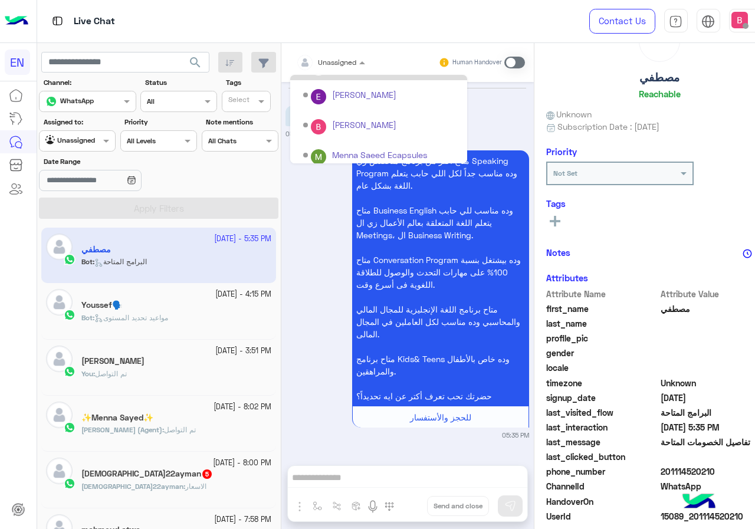
scroll to position [196, 0]
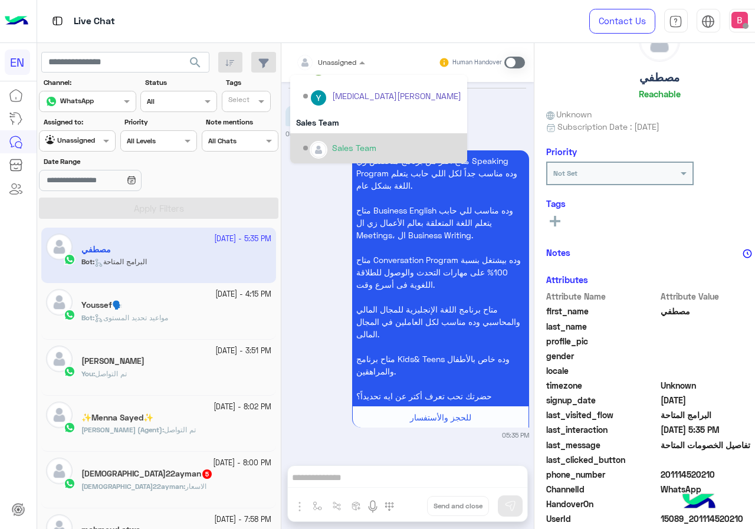
click at [341, 143] on div "Sales Team" at bounding box center [354, 147] width 44 height 12
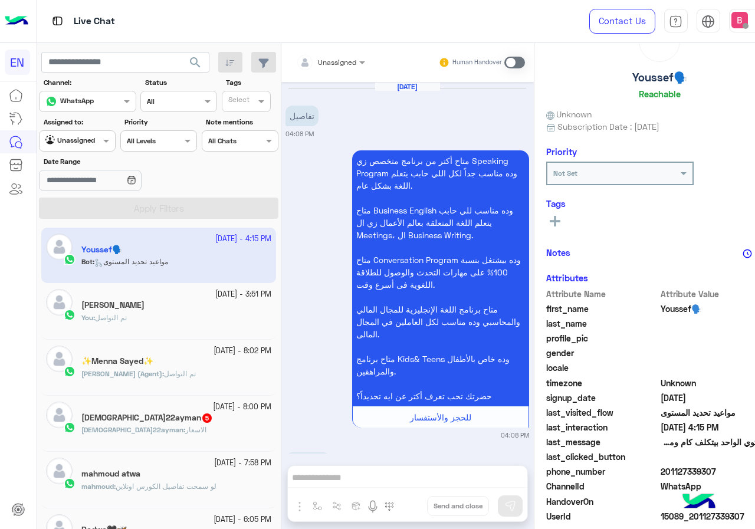
scroll to position [964, 0]
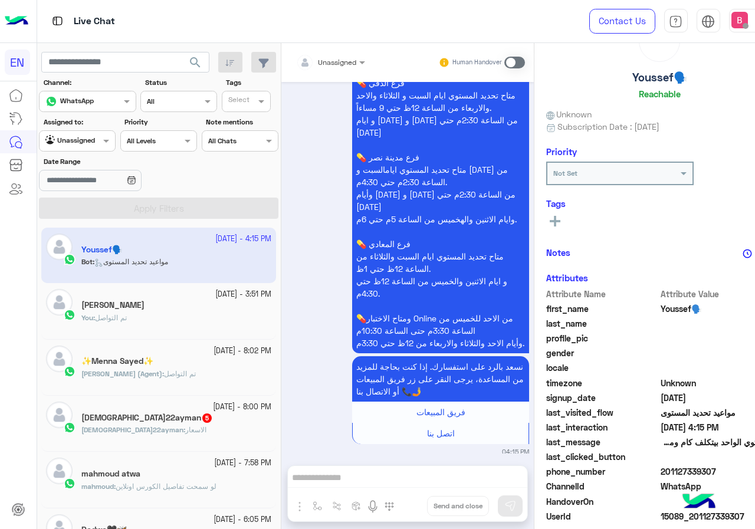
click at [127, 423] on div "arwa22ayman 5" at bounding box center [176, 419] width 190 height 12
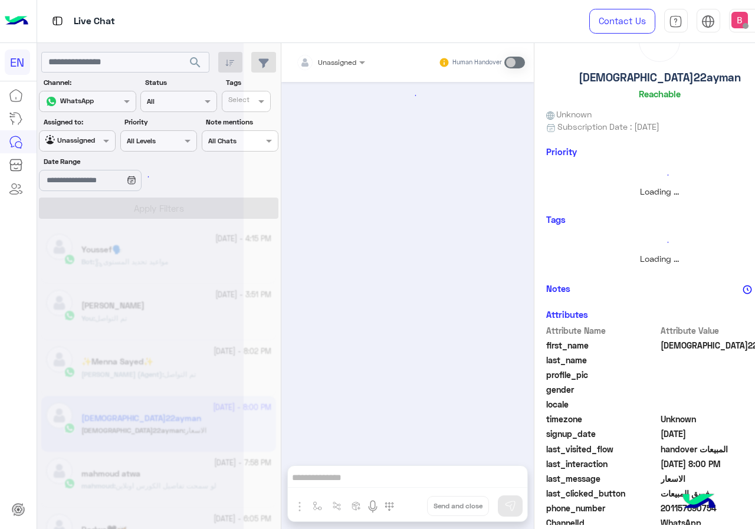
scroll to position [1175, 0]
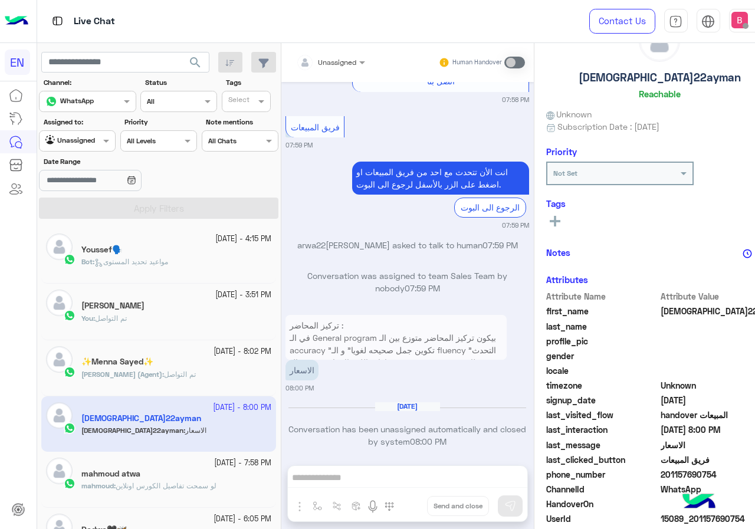
drag, startPoint x: 341, startPoint y: 44, endPoint x: 338, endPoint y: 49, distance: 6.1
click at [339, 47] on div "Unassigned Human Handover" at bounding box center [407, 62] width 252 height 39
click at [331, 74] on div "Unassigned Human Handover" at bounding box center [407, 62] width 252 height 39
drag, startPoint x: 342, startPoint y: 60, endPoint x: 342, endPoint y: 70, distance: 10.0
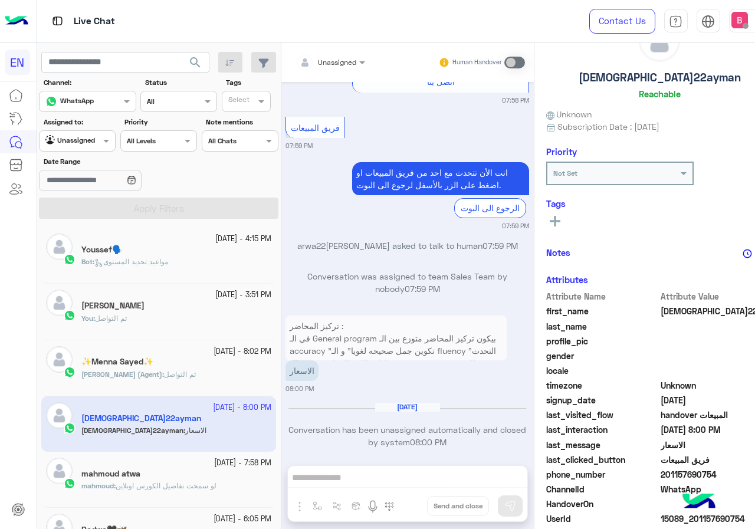
click at [343, 60] on div at bounding box center [330, 60] width 81 height 11
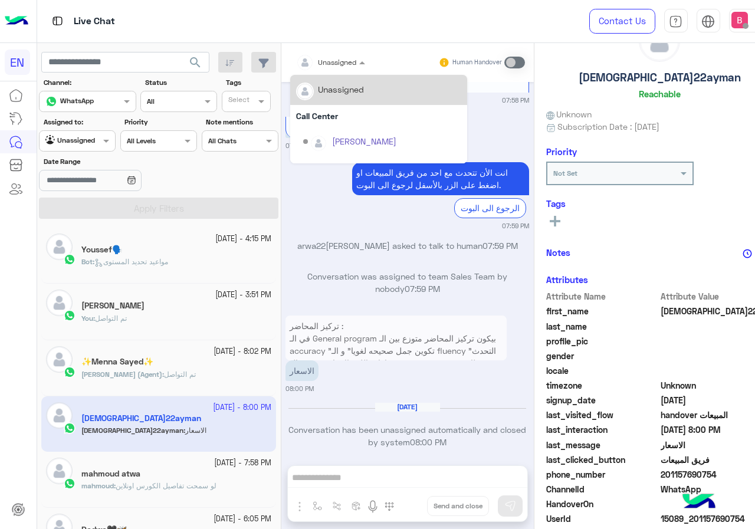
scroll to position [196, 0]
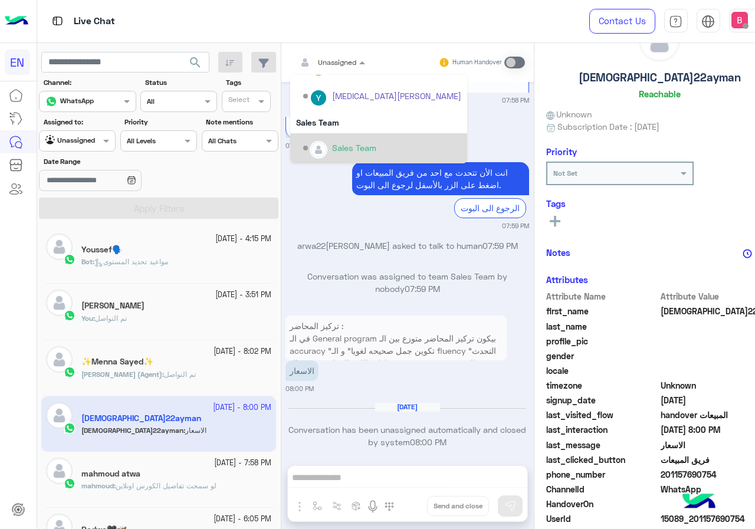
click at [355, 148] on div "Sales Team" at bounding box center [354, 147] width 44 height 12
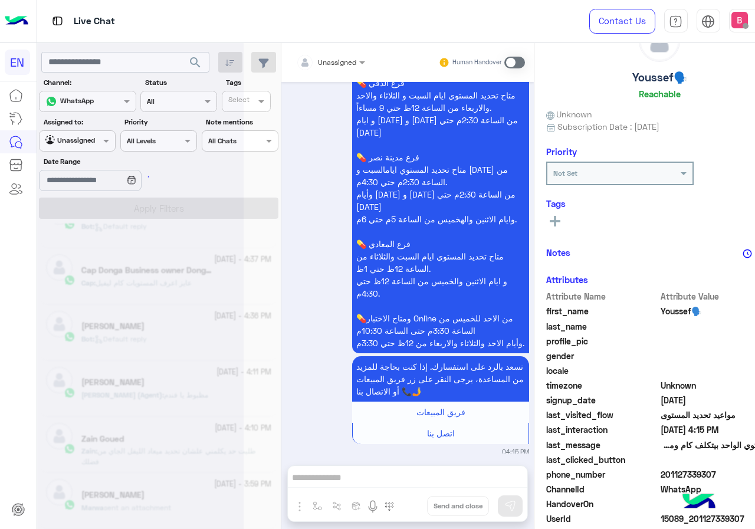
scroll to position [6, 0]
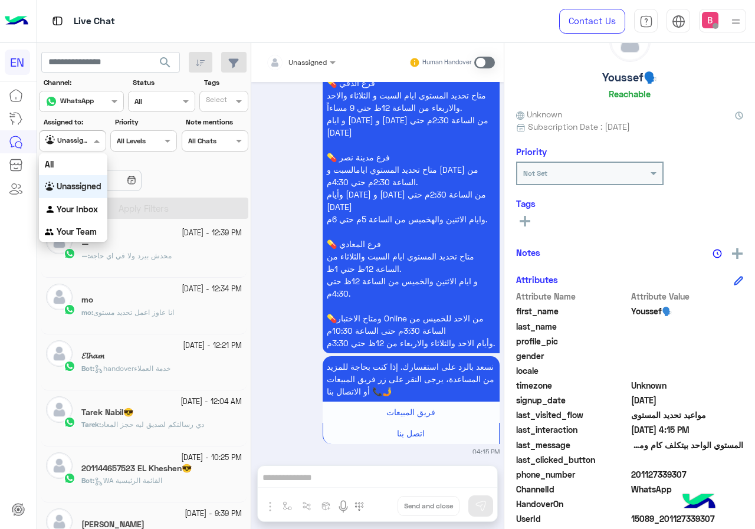
click at [58, 144] on input "text" at bounding box center [58, 139] width 27 height 11
click at [92, 232] on b "Your Team" at bounding box center [77, 231] width 40 height 10
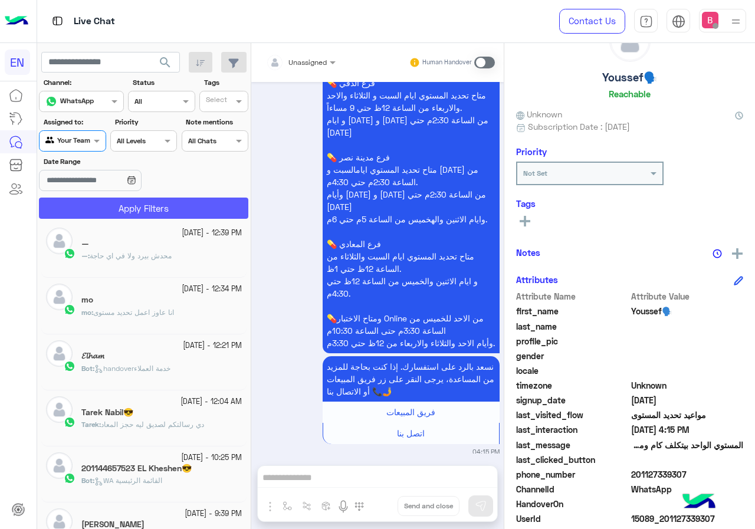
click at [202, 199] on button "Apply Filters" at bounding box center [143, 207] width 209 height 21
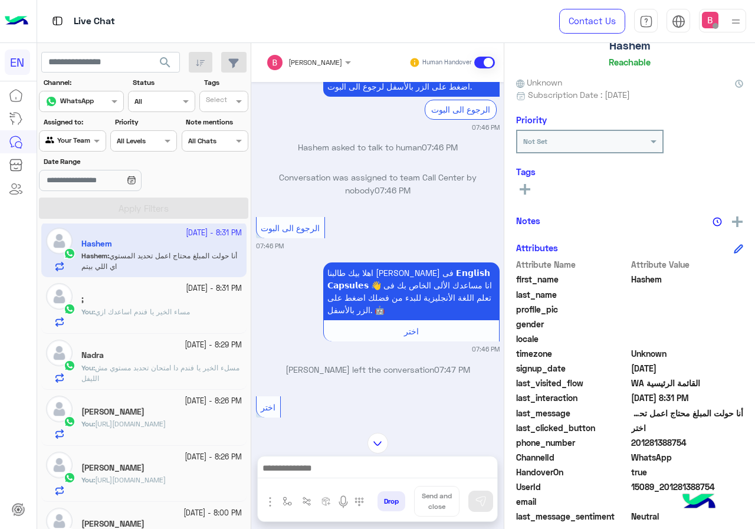
scroll to position [106, 0]
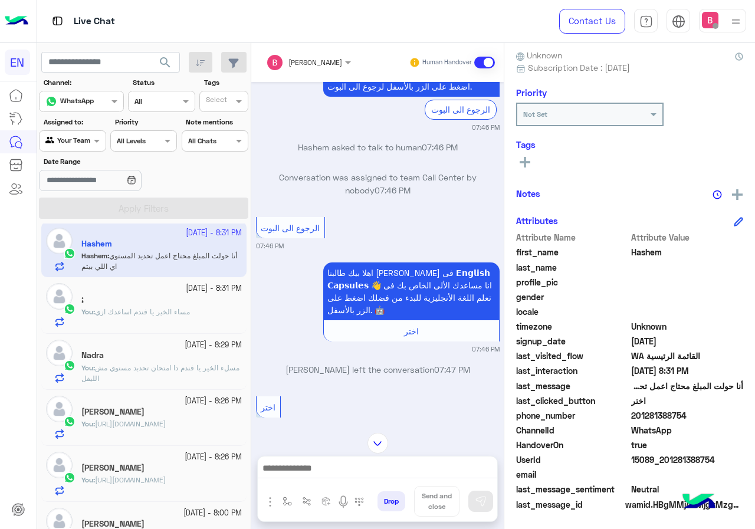
drag, startPoint x: 633, startPoint y: 417, endPoint x: 677, endPoint y: 416, distance: 43.6
click at [710, 418] on span "201281388754" at bounding box center [687, 415] width 113 height 12
copy span "01281388754"
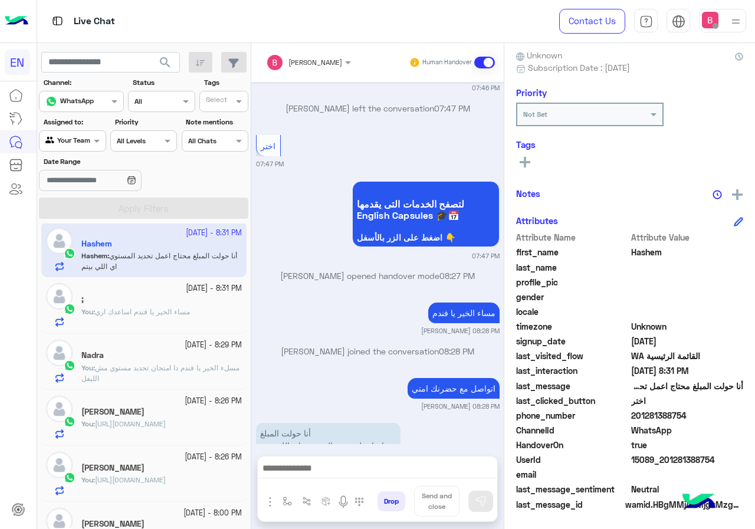
scroll to position [406, 0]
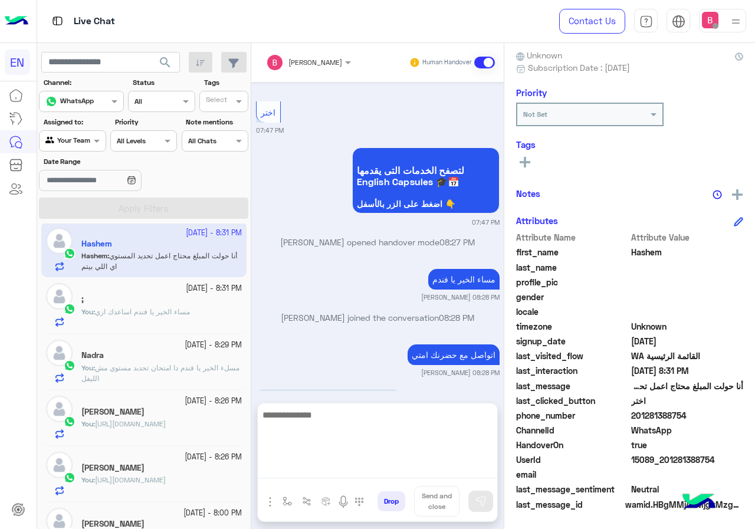
drag, startPoint x: 298, startPoint y: 463, endPoint x: 302, endPoint y: 470, distance: 7.4
click at [299, 466] on textarea at bounding box center [377, 442] width 239 height 71
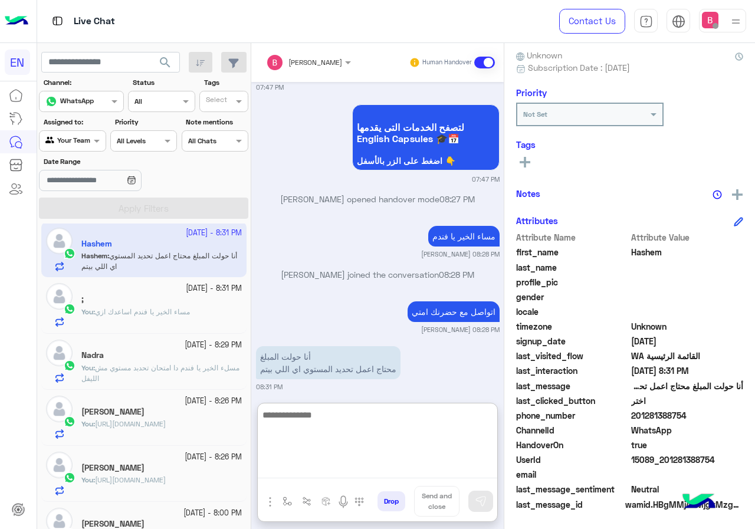
scroll to position [459, 0]
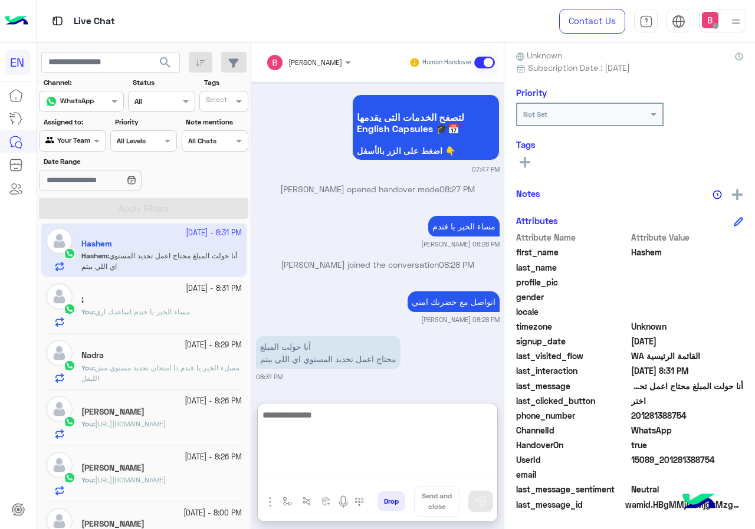
click at [364, 443] on textarea at bounding box center [377, 442] width 239 height 71
click at [396, 436] on textarea at bounding box center [377, 442] width 239 height 71
type textarea "**********"
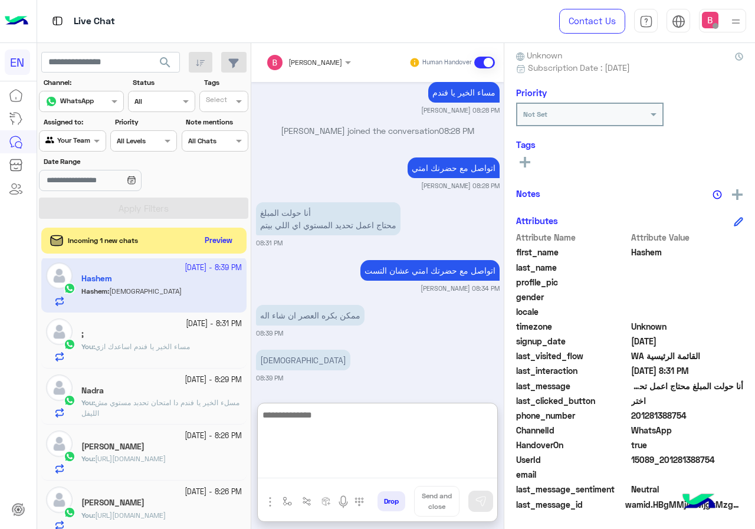
scroll to position [594, 0]
click at [333, 428] on textarea at bounding box center [377, 442] width 239 height 71
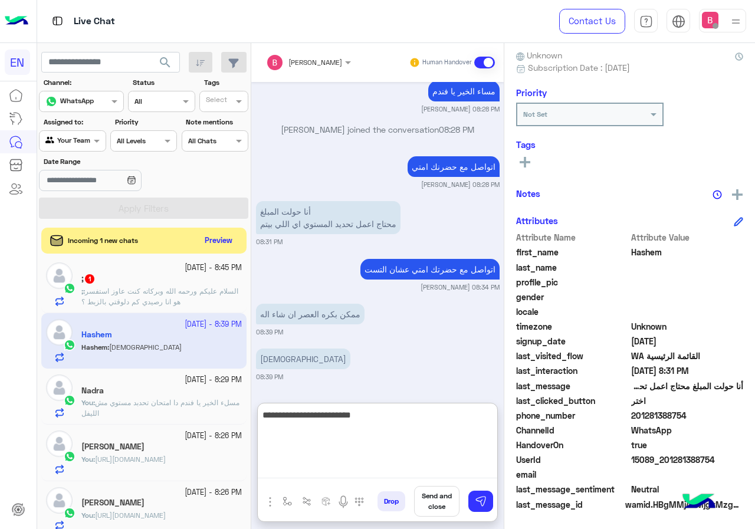
type textarea "**********"
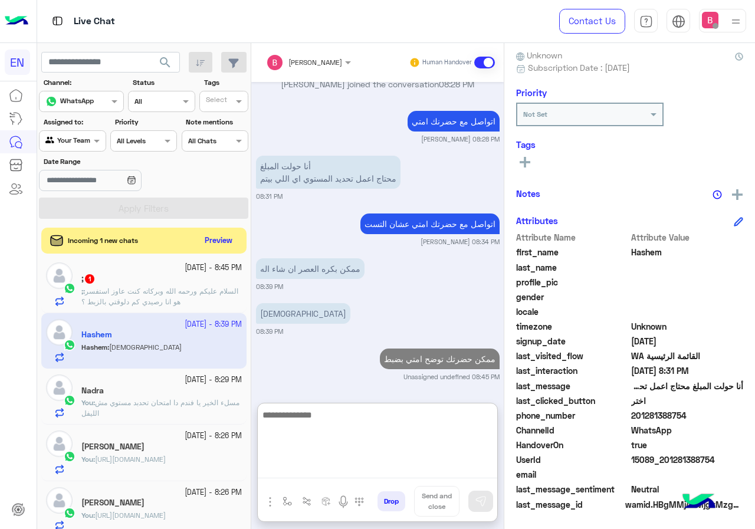
scroll to position [0, 0]
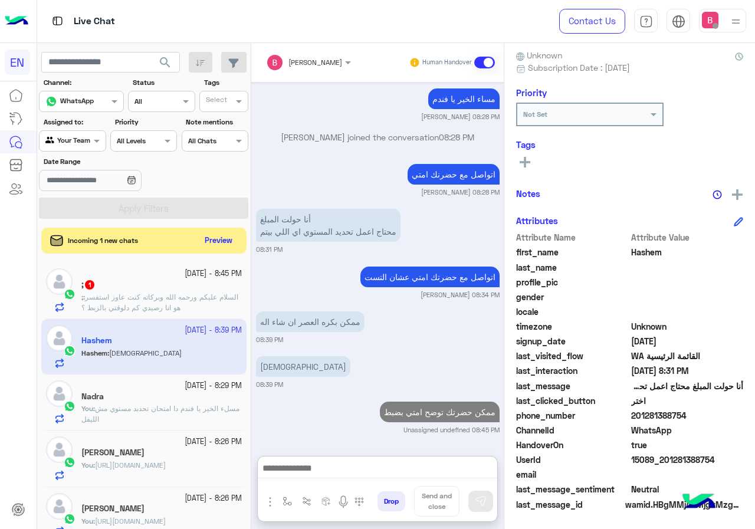
click at [156, 296] on span "السلام عليكم ورحمه الله وبركاته كنت عاوز استفسر هو انا رصيدي كم دلوقتي بالزبط ؟" at bounding box center [159, 301] width 157 height 19
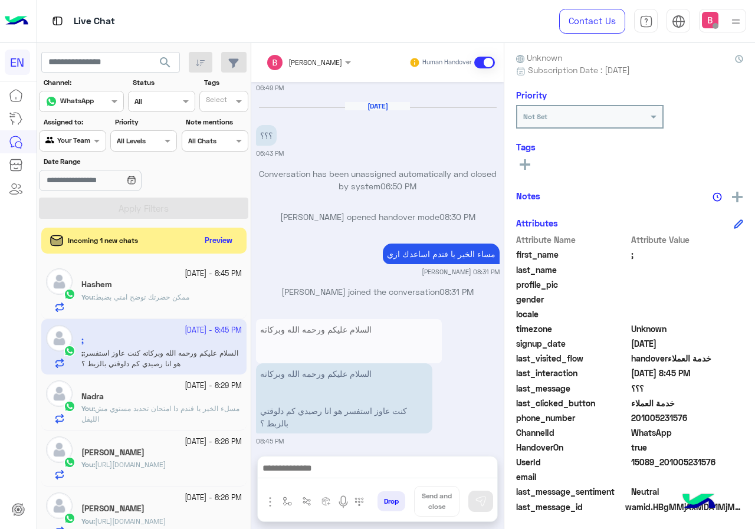
scroll to position [106, 0]
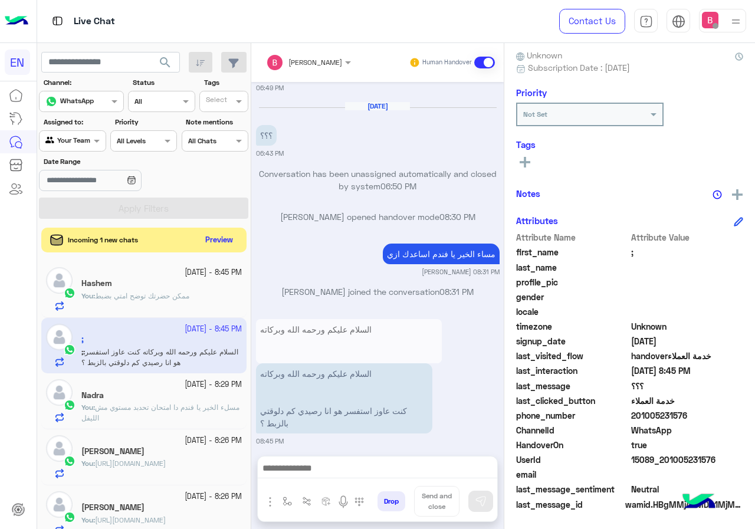
click at [218, 240] on button "Preview" at bounding box center [219, 240] width 37 height 16
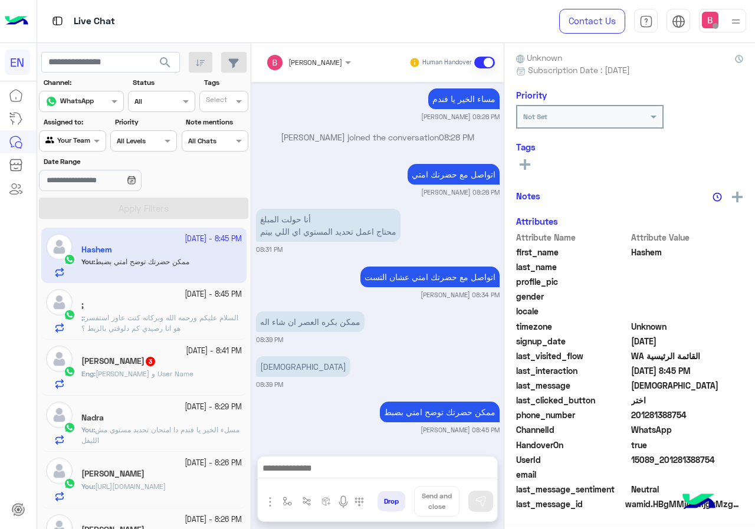
scroll to position [106, 0]
click at [156, 362] on h5 "Eng [PERSON_NAME] 3" at bounding box center [118, 361] width 75 height 10
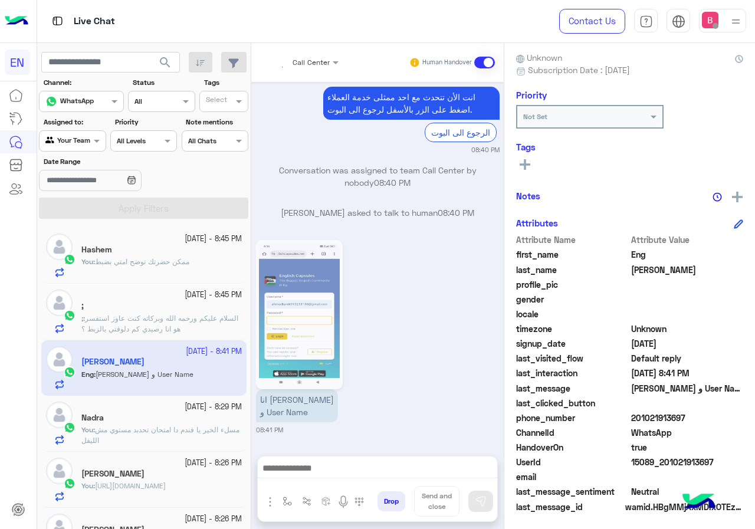
scroll to position [106, 0]
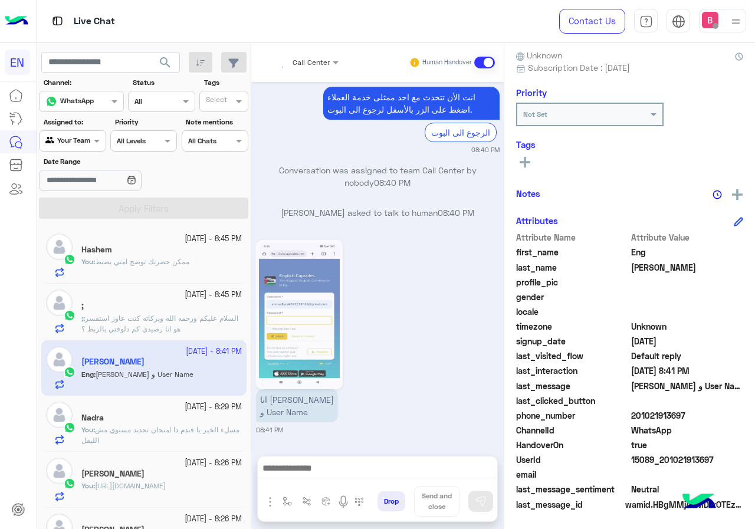
drag, startPoint x: 634, startPoint y: 415, endPoint x: 719, endPoint y: 408, distance: 84.5
click at [719, 409] on span "201021913697" at bounding box center [687, 415] width 113 height 12
copy span "01021913697"
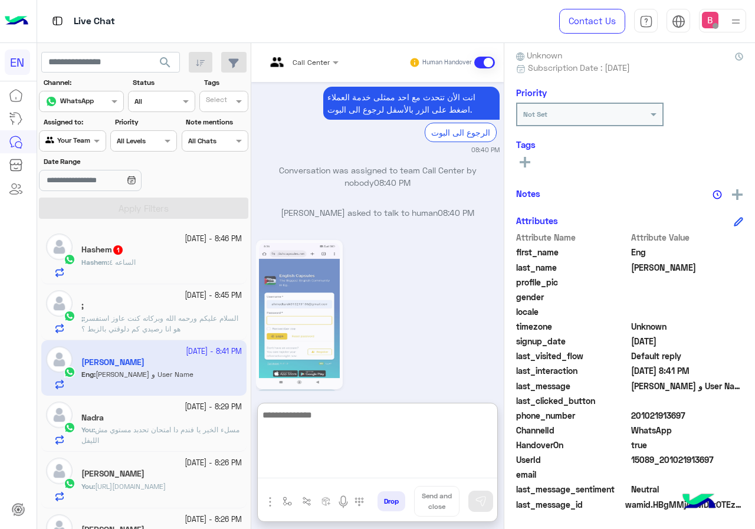
paste textarea "**********"
type textarea "**********"
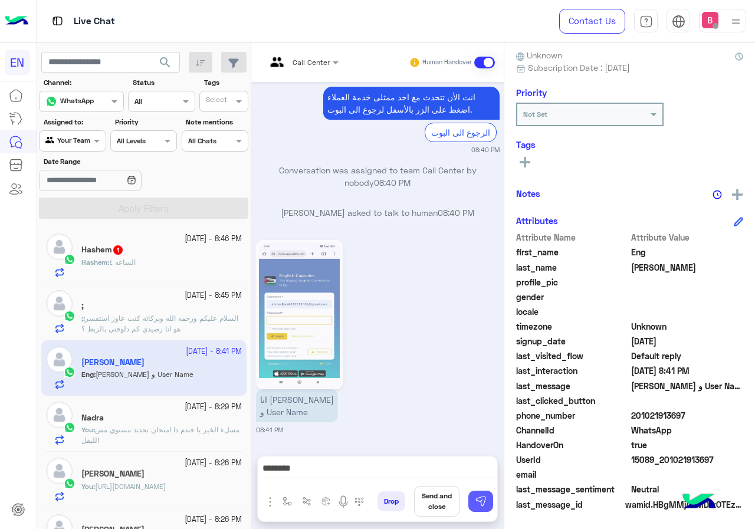
click at [479, 493] on button at bounding box center [480, 500] width 25 height 21
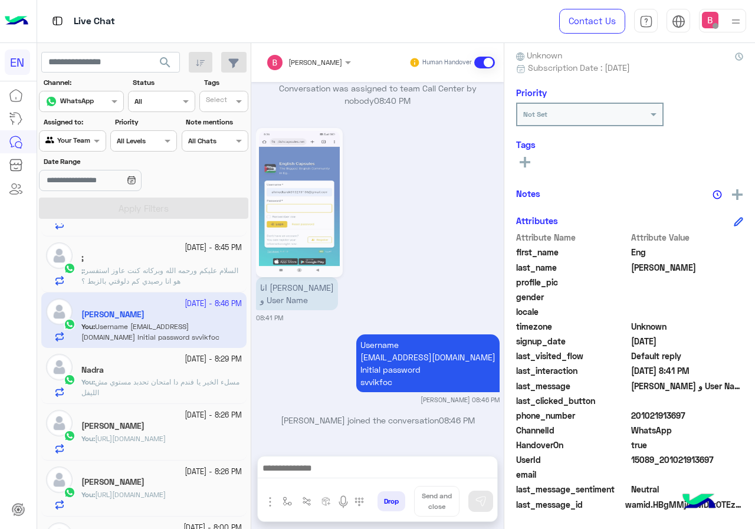
scroll to position [0, 0]
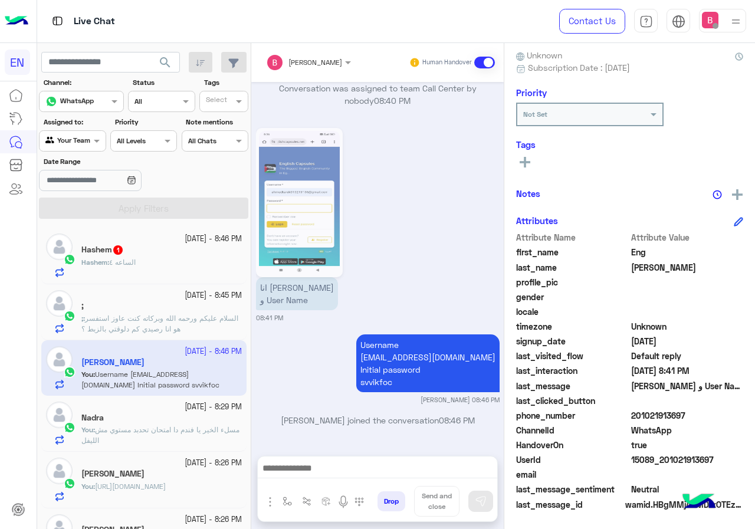
click at [137, 323] on p "; : السلام عليكم ورحمه الله وبركاته كنت عاوز استفسر هو انا رصيدي كم دلوقتي بالز…" at bounding box center [161, 323] width 160 height 21
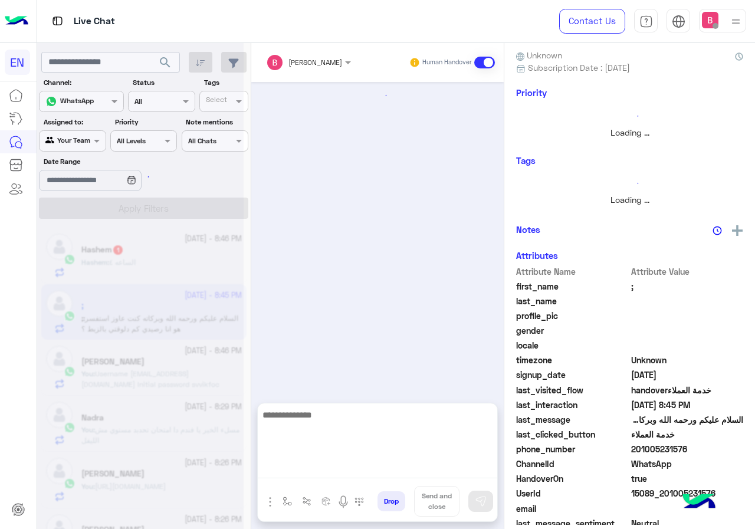
click at [334, 473] on textarea at bounding box center [377, 442] width 239 height 71
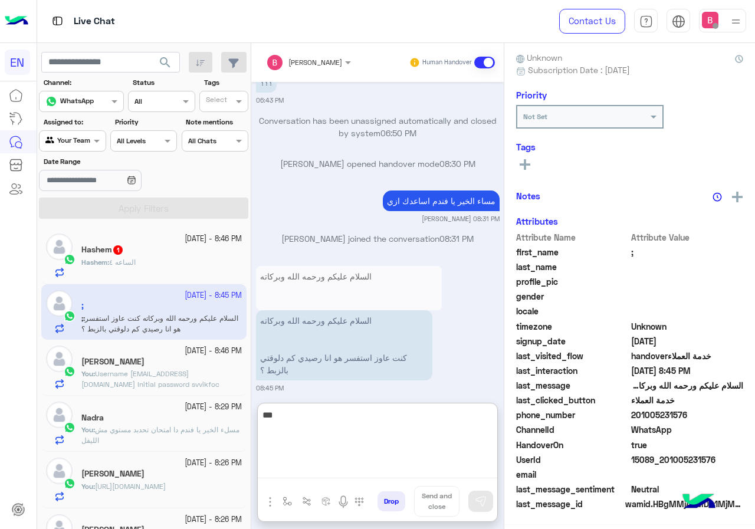
scroll to position [106, 0]
type textarea "*"
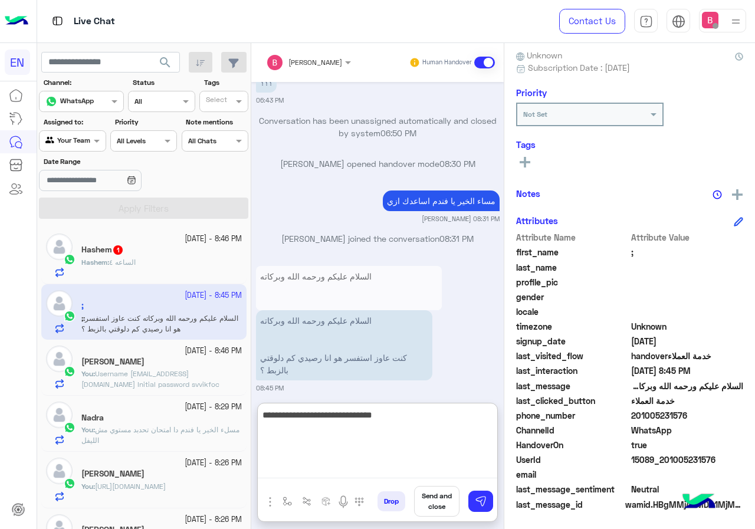
type textarea "**********"
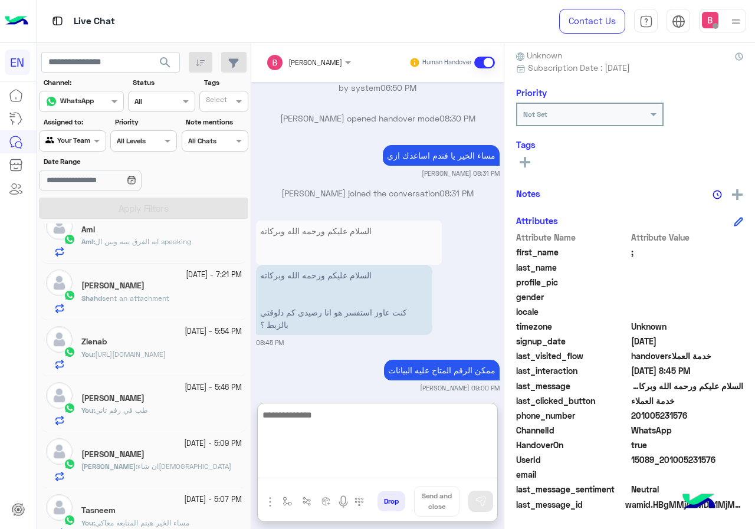
scroll to position [295, 0]
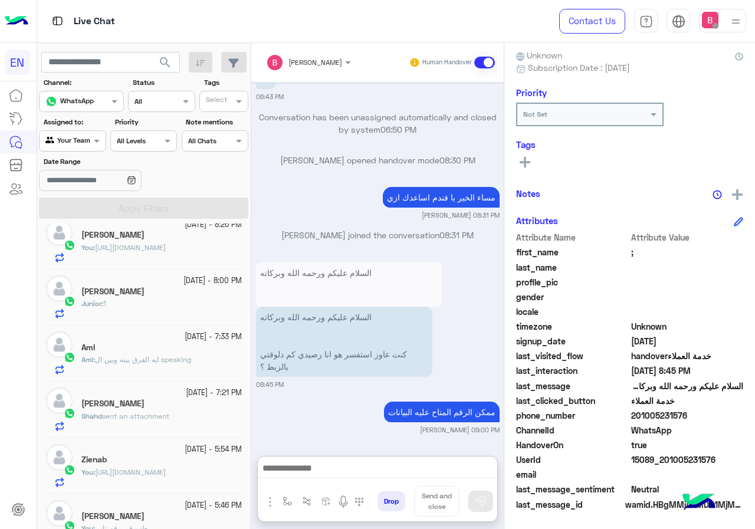
click at [184, 310] on div "Junior : ؟" at bounding box center [161, 308] width 160 height 21
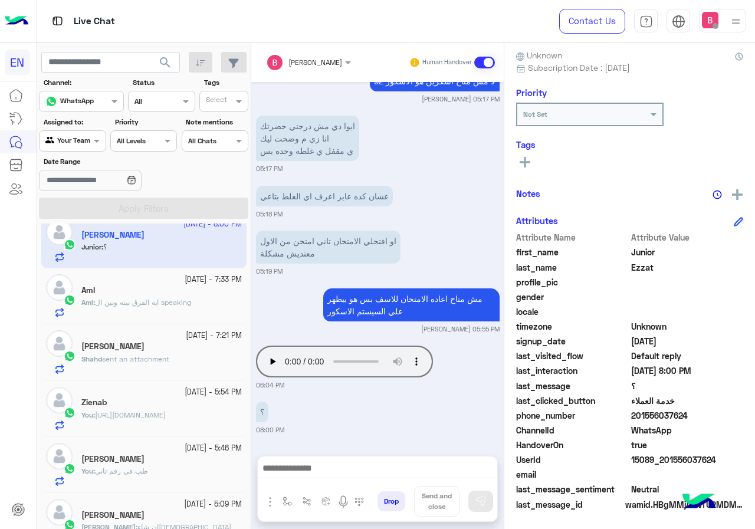
scroll to position [413, 0]
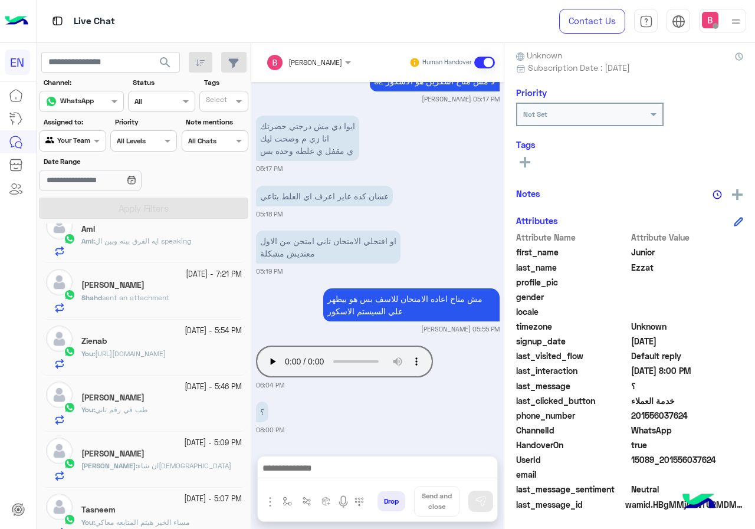
click at [186, 295] on div "Shahd sent an attachment" at bounding box center [161, 302] width 160 height 21
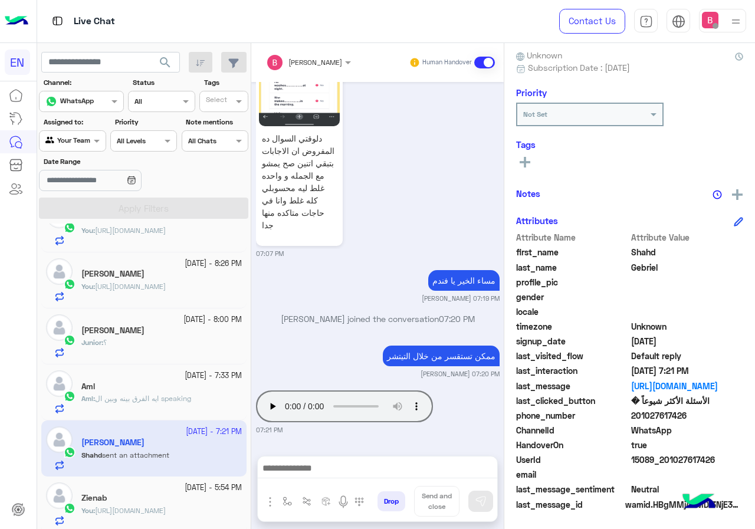
scroll to position [237, 0]
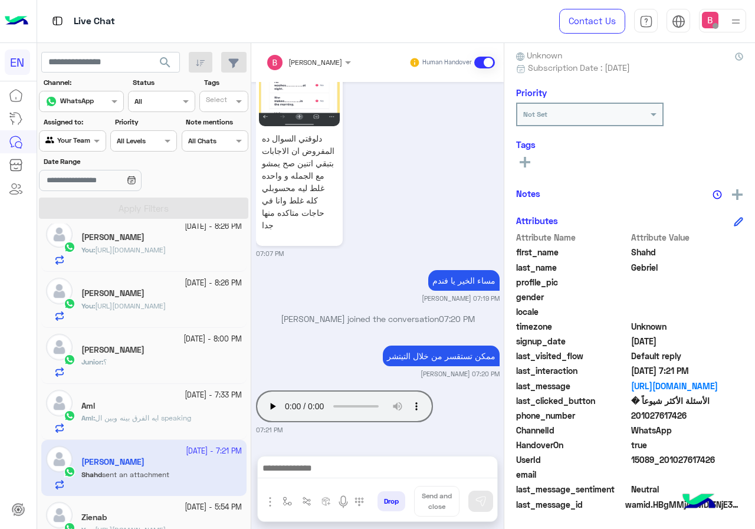
click at [156, 361] on div "Junior : ؟" at bounding box center [161, 367] width 160 height 21
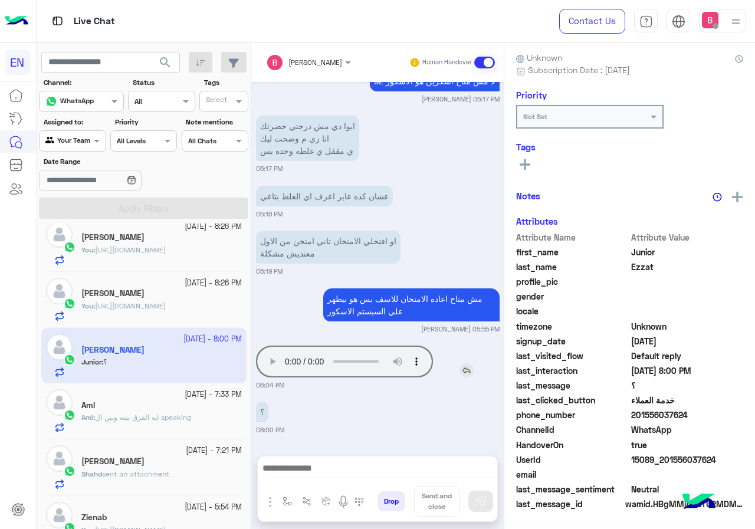
scroll to position [106, 0]
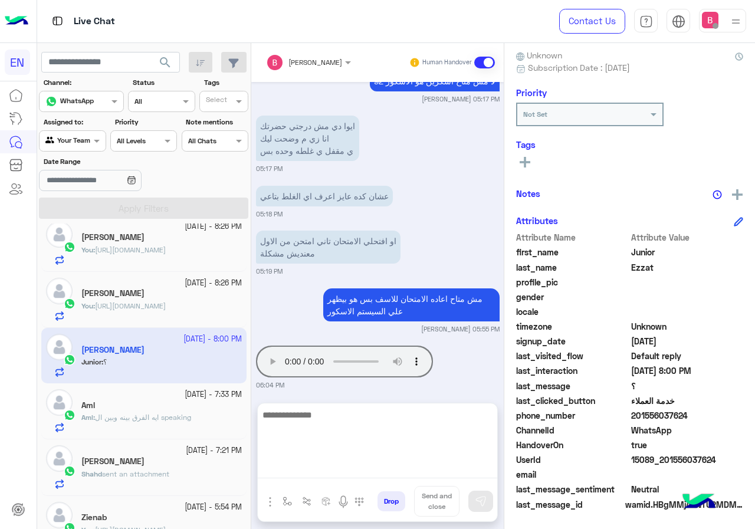
click at [345, 470] on textarea at bounding box center [377, 442] width 239 height 71
type textarea "**********"
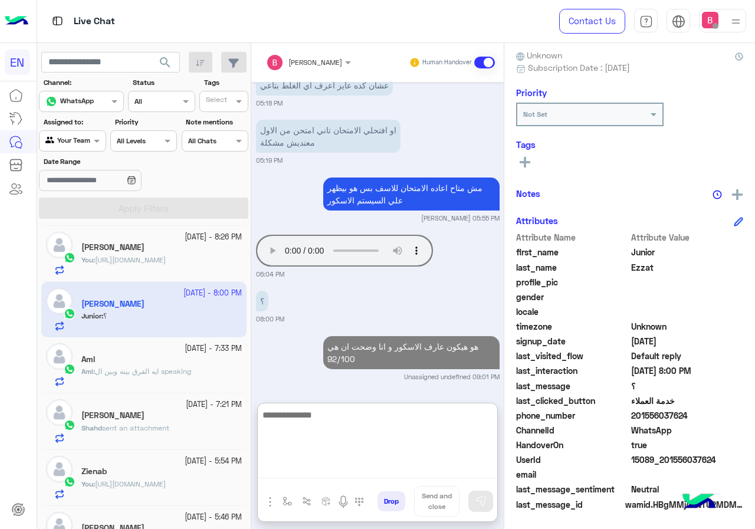
scroll to position [296, 0]
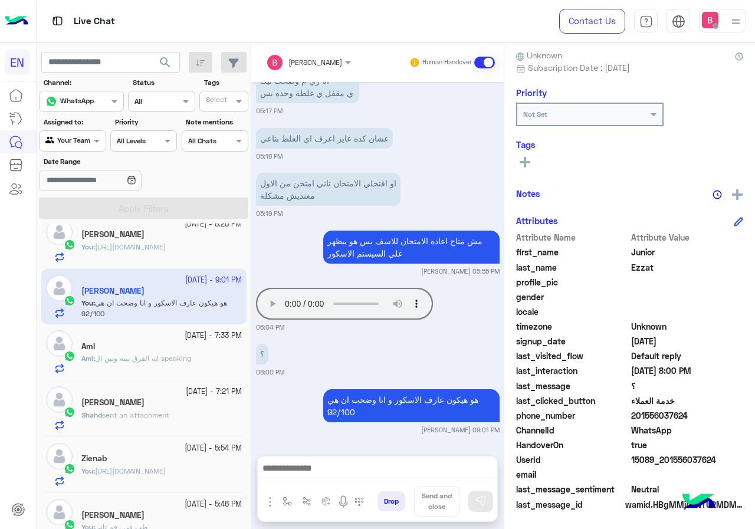
click at [143, 357] on span "ايه الفرق بينه وبين ال speaking" at bounding box center [143, 358] width 96 height 9
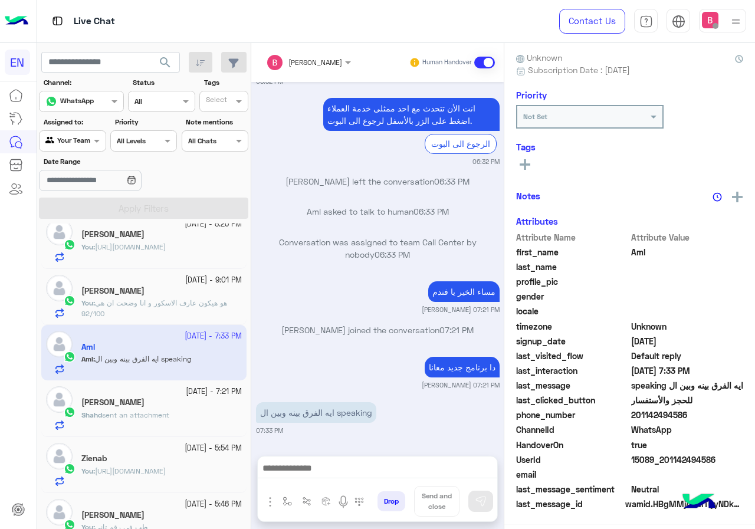
scroll to position [106, 0]
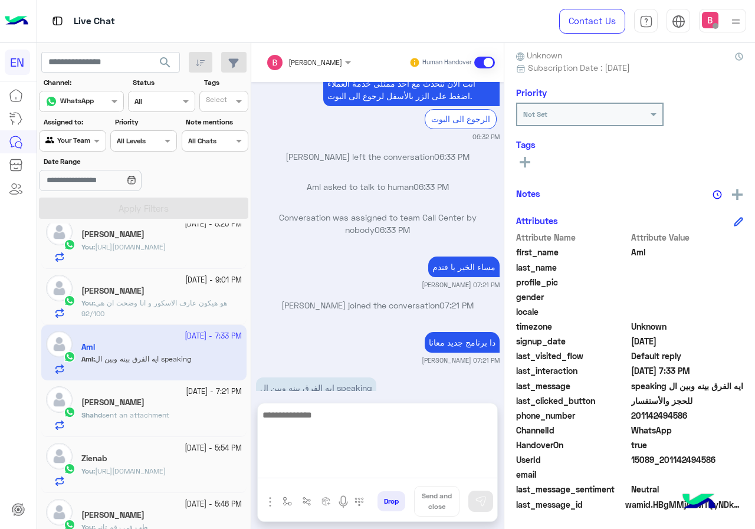
click at [331, 466] on textarea at bounding box center [377, 442] width 239 height 71
type textarea "**********"
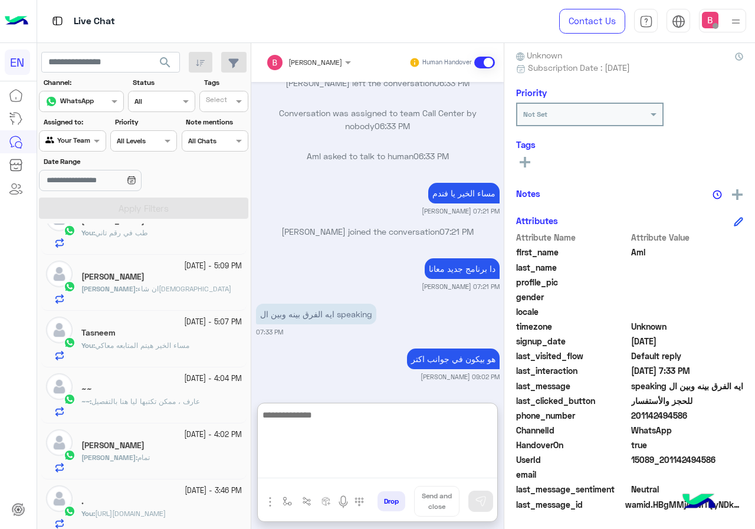
scroll to position [591, 0]
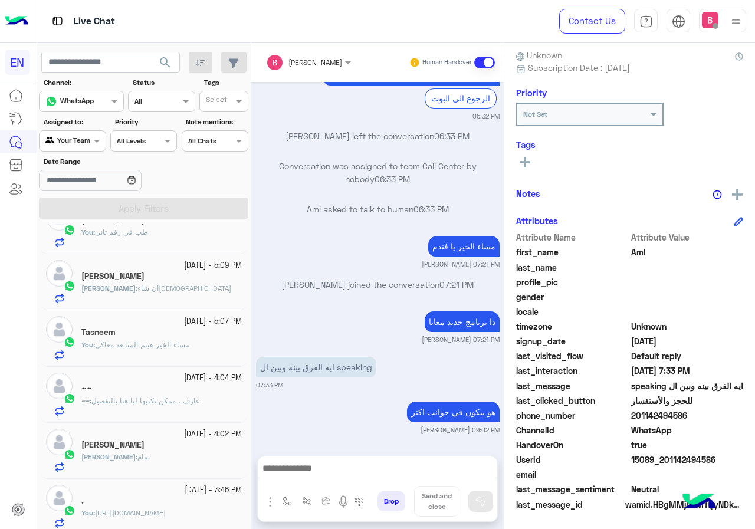
click at [176, 408] on div "~~ : [PERSON_NAME] ، ممكن تكتبها ليا هنا بالتفصيل" at bounding box center [161, 406] width 160 height 21
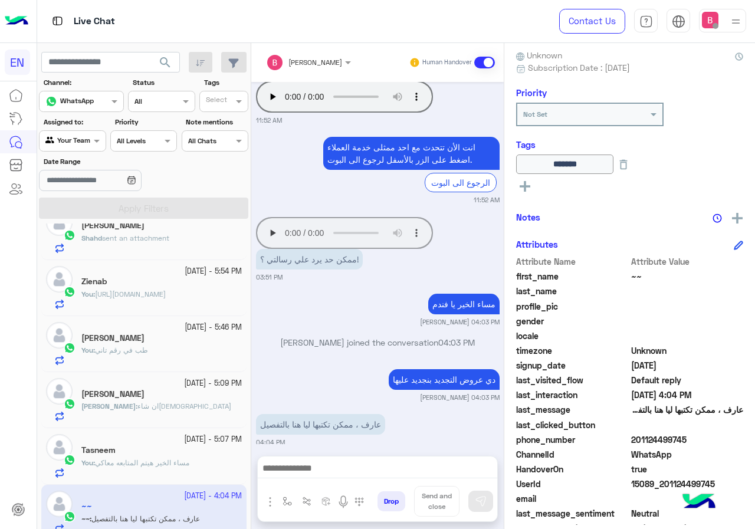
scroll to position [355, 0]
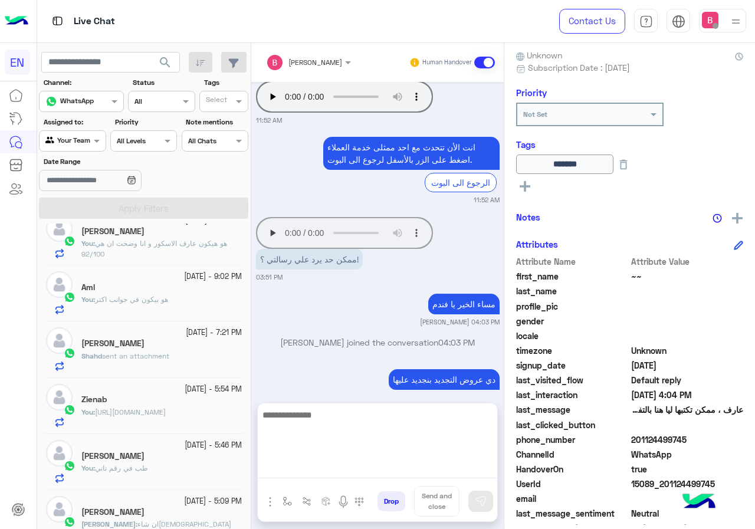
drag, startPoint x: 308, startPoint y: 474, endPoint x: 300, endPoint y: 478, distance: 9.2
click at [308, 475] on textarea at bounding box center [377, 442] width 239 height 71
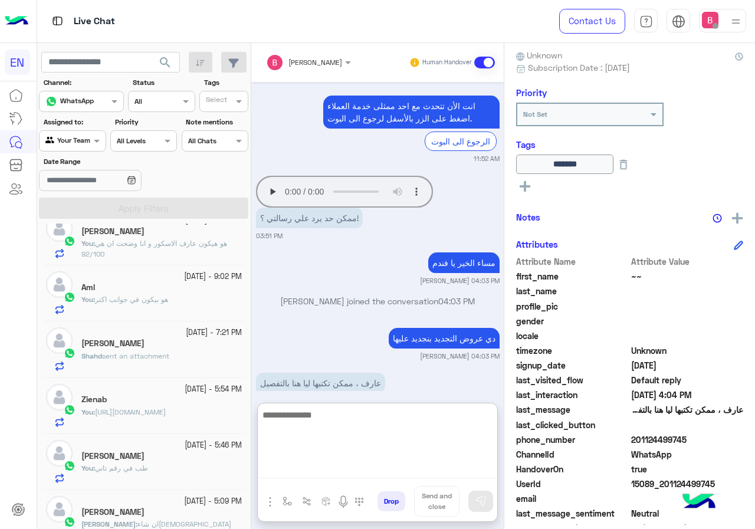
scroll to position [1516, 0]
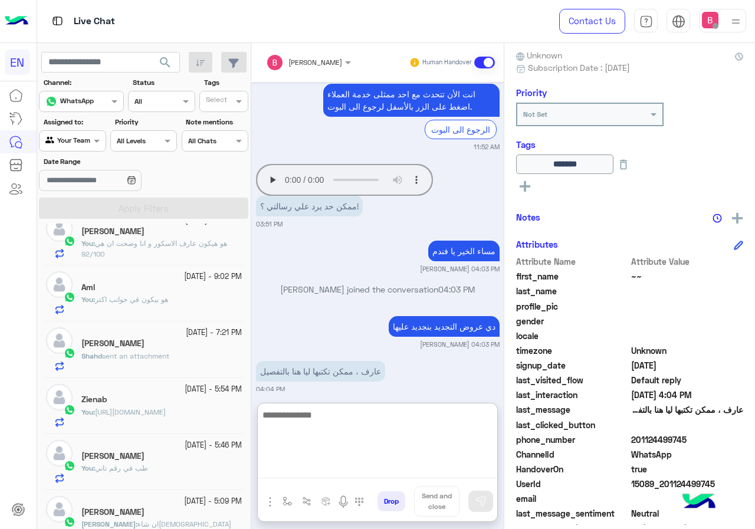
click at [335, 436] on textarea at bounding box center [377, 442] width 239 height 71
type textarea "**********"
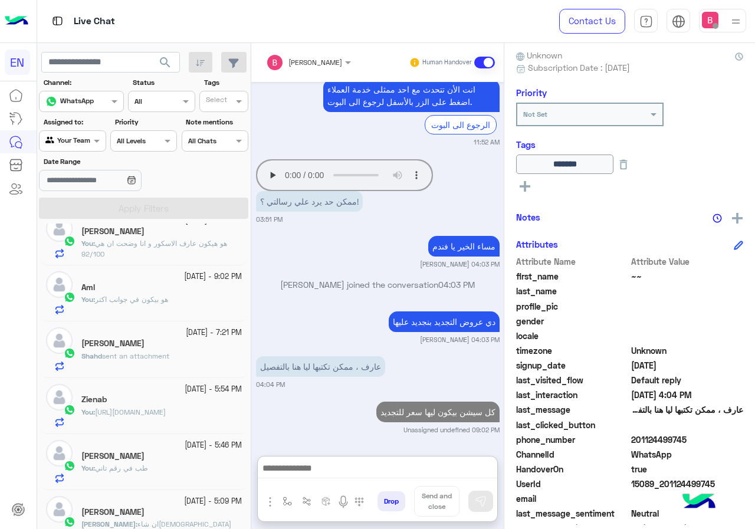
click at [175, 356] on div "Shahd sent an attachment" at bounding box center [161, 361] width 160 height 21
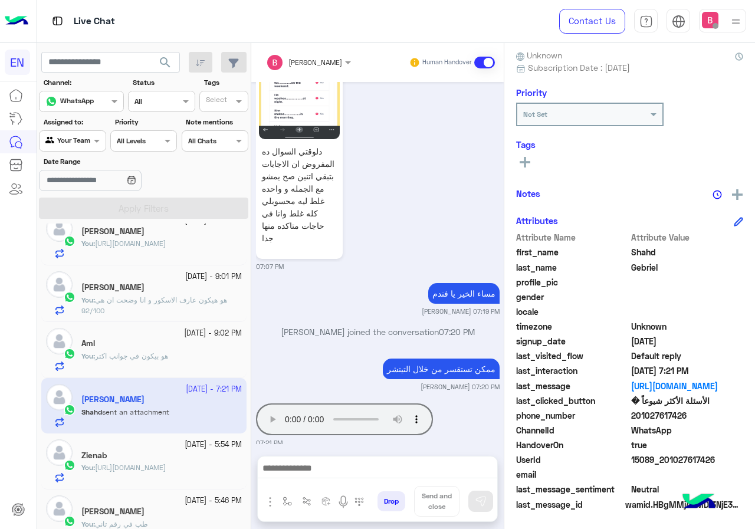
scroll to position [1225, 0]
